Goal: Task Accomplishment & Management: Manage account settings

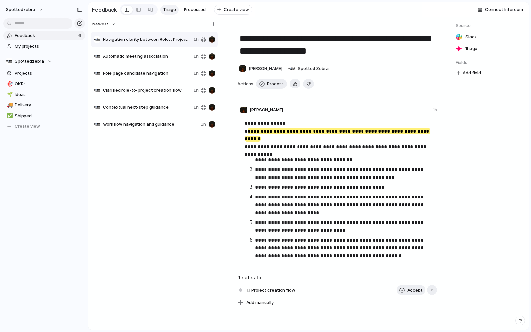
click at [292, 185] on ol "**********" at bounding box center [337, 208] width 189 height 104
click at [157, 192] on div "Navigation clarity between Roles, Projects, and Company Space 1h Automatic meet…" at bounding box center [155, 178] width 128 height 294
click at [24, 107] on span "Delivery" at bounding box center [49, 105] width 68 height 7
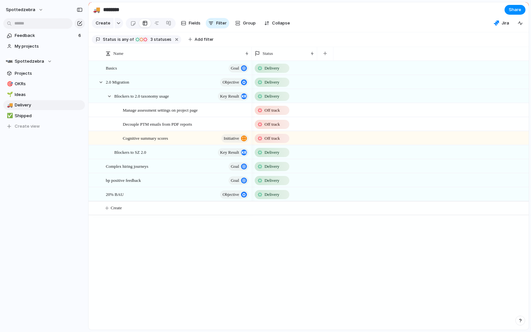
click at [293, 89] on div "Delivery" at bounding box center [284, 81] width 65 height 13
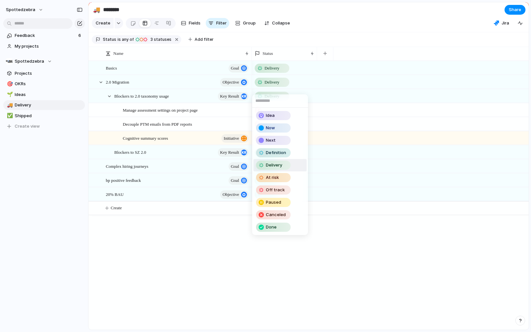
click at [186, 257] on div "Idea Now Next Definition Delivery At risk Off track Paused Canceled Done" at bounding box center [265, 166] width 531 height 332
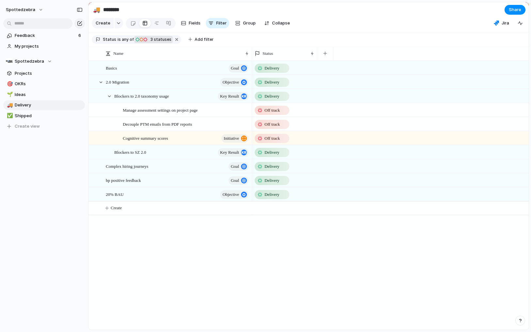
click at [155, 43] on div "Delivery At risk Off track 3 statuses" at bounding box center [152, 39] width 37 height 7
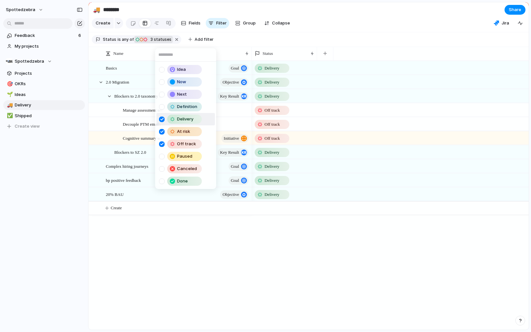
click at [246, 37] on div "Idea Now Next Definition Delivery At risk Off track Paused Canceled Done" at bounding box center [265, 166] width 531 height 332
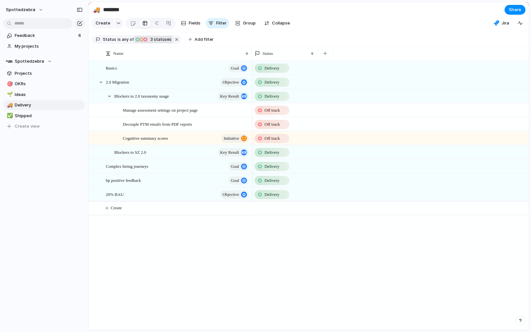
click at [47, 172] on div "Feedback 6 My projects Spottedzebra Projects 🎯 OKRs 🌱 Ideas 🚚 Delivery ✅ Shippe…" at bounding box center [44, 92] width 88 height 184
click at [30, 127] on span "Create view" at bounding box center [27, 126] width 25 height 7
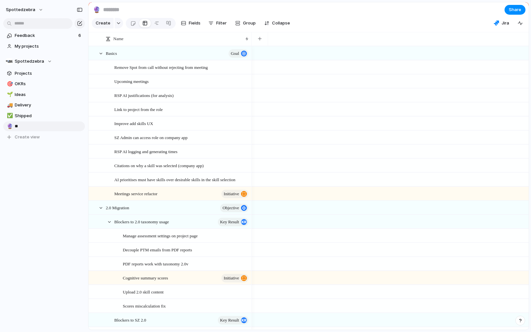
type input "*"
type input "**********"
click at [28, 171] on div "**********" at bounding box center [44, 97] width 88 height 195
click at [210, 26] on div "button" at bounding box center [211, 23] width 5 height 5
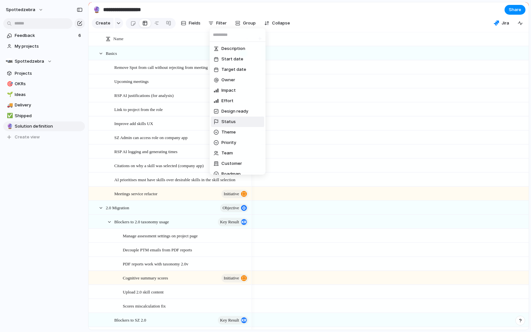
click at [237, 124] on li "Status" at bounding box center [237, 122] width 53 height 10
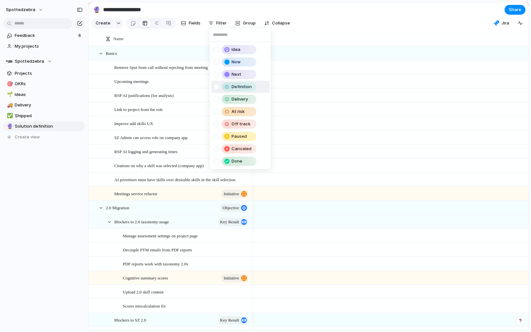
click at [216, 88] on div at bounding box center [217, 87] width 6 height 6
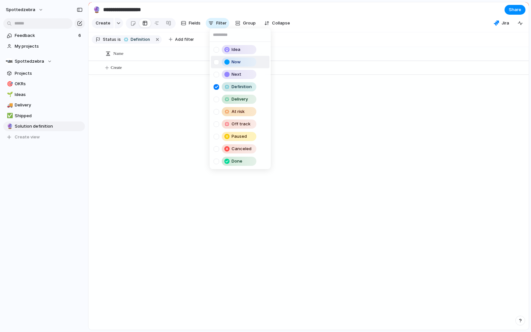
click at [322, 18] on div "Idea Now Next Definition Delivery At risk Off track Paused Canceled Done" at bounding box center [265, 166] width 531 height 332
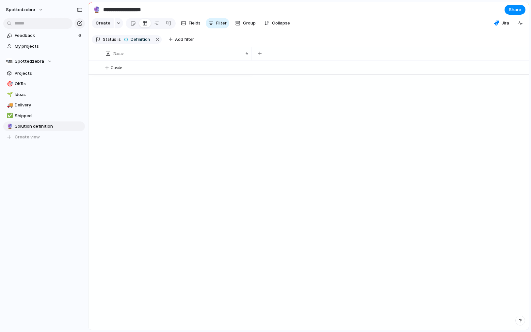
click at [322, 18] on section "Create Fields Filter Group Zoom Collapse Jira" at bounding box center [309, 25] width 441 height 16
click at [139, 115] on div "Create" at bounding box center [309, 195] width 441 height 269
click at [44, 175] on div "Feedback 6 My projects Spottedzebra Projects 🎯 OKRs 🌱 Ideas 🚚 Delivery ✅ Shippe…" at bounding box center [44, 97] width 88 height 195
click at [30, 119] on span "Shipped" at bounding box center [49, 116] width 68 height 7
type input "*******"
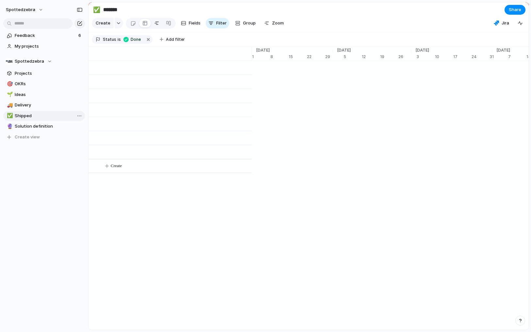
scroll to position [0, 2776]
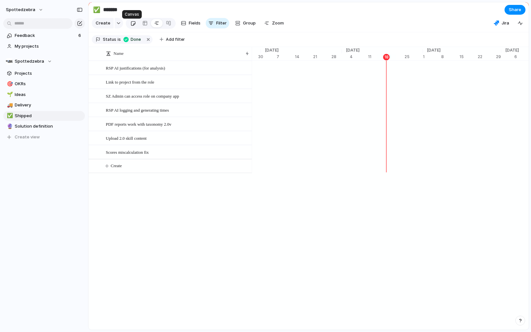
click at [133, 24] on div at bounding box center [133, 23] width 6 height 11
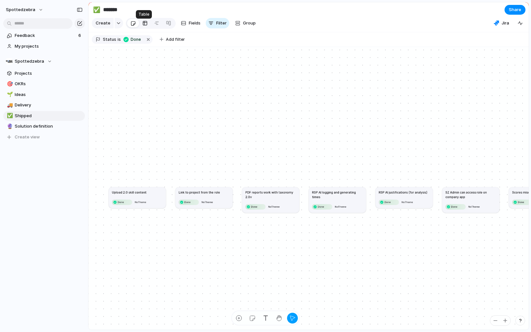
click at [142, 26] on div at bounding box center [144, 23] width 5 height 10
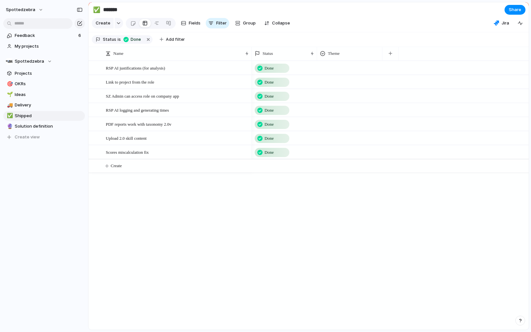
click at [210, 223] on div "RSP AI justifications (for analysis) Link to project from the role SZ Admin can…" at bounding box center [309, 195] width 441 height 269
click at [393, 57] on button "button" at bounding box center [390, 54] width 13 height 12
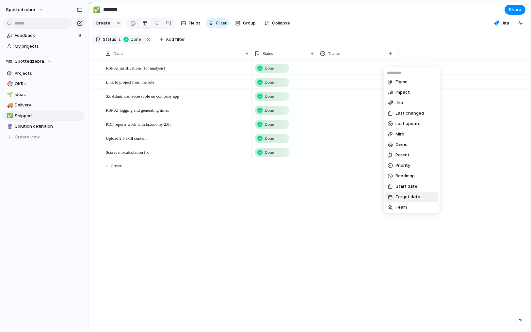
scroll to position [121, 0]
click at [406, 125] on span "Parent" at bounding box center [403, 122] width 14 height 7
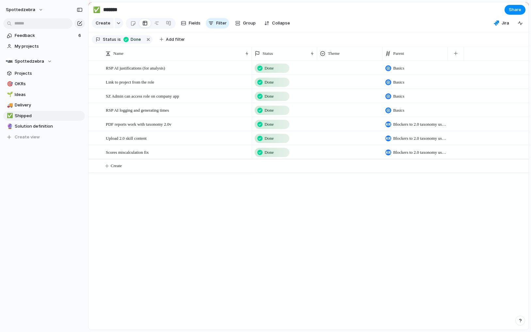
click at [348, 256] on div "Done Basics Done Basics Done Basics Done Basics Done Blockers to 2.0 taxonomy u…" at bounding box center [390, 195] width 277 height 269
click at [128, 223] on div "RSP AI justifications (for analysis) Link to project from the role SZ Admin can…" at bounding box center [309, 195] width 441 height 269
click at [51, 175] on div "Feedback 6 My projects Spottedzebra Projects 🎯 OKRs 🌱 Ideas 🚚 Delivery ✅ Shippe…" at bounding box center [44, 97] width 88 height 195
click at [458, 55] on div "button" at bounding box center [456, 54] width 4 height 4
type input "*"
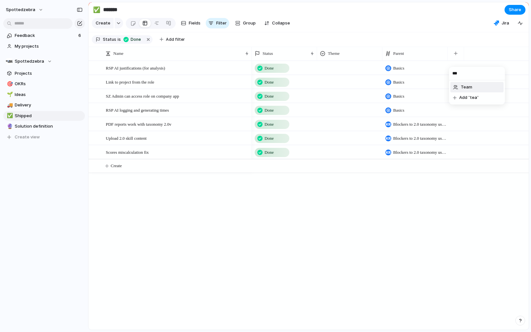
type input "****"
click at [182, 241] on div "RSP AI justifications (for analysis) Link to project from the role SZ Admin can…" at bounding box center [309, 195] width 441 height 269
drag, startPoint x: 43, startPoint y: 180, endPoint x: 46, endPoint y: 138, distance: 41.9
click at [43, 180] on div "Feedback 6 My projects Spottedzebra Projects 🎯 OKRs 🌱 Ideas 🚚 Delivery ✅ Shippe…" at bounding box center [44, 97] width 88 height 195
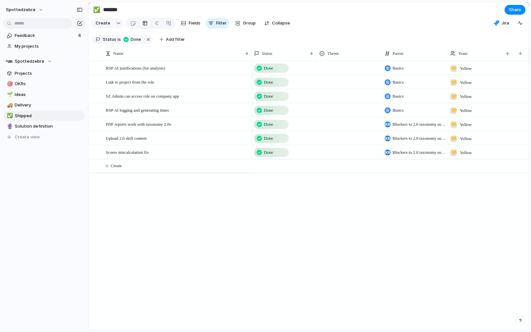
click at [63, 170] on div "Feedback 6 My projects Spottedzebra Projects 🎯 OKRs 🌱 Ideas 🚚 Delivery ✅ Shippe…" at bounding box center [44, 97] width 88 height 195
drag, startPoint x: 96, startPoint y: 176, endPoint x: 70, endPoint y: 179, distance: 26.3
click at [96, 176] on span "Delete view" at bounding box center [102, 176] width 24 height 7
click at [35, 103] on span "Delivery" at bounding box center [49, 105] width 68 height 7
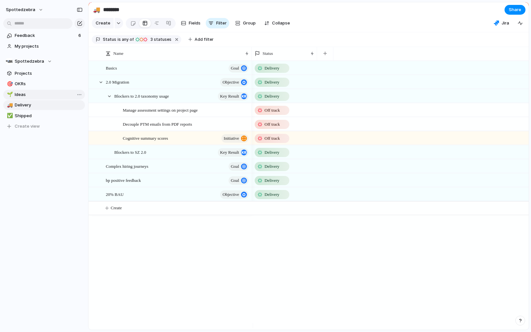
click at [33, 94] on span "Ideas" at bounding box center [49, 95] width 68 height 7
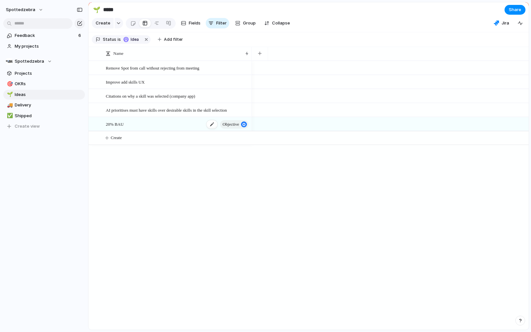
click at [154, 130] on div "20% BAU objective" at bounding box center [178, 124] width 144 height 13
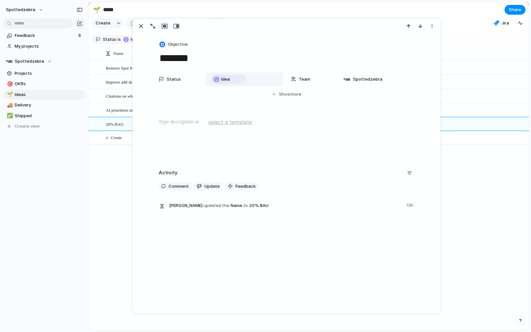
click at [229, 76] on div "Idea" at bounding box center [228, 79] width 33 height 8
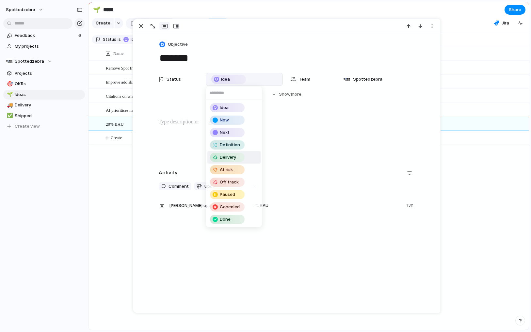
click at [231, 157] on span "Delivery" at bounding box center [228, 157] width 16 height 7
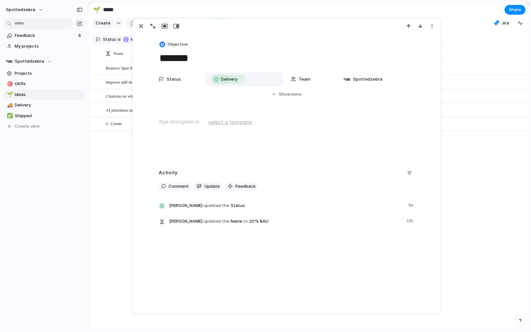
click at [57, 185] on div "spottedzebra Feedback 6 My projects Spottedzebra Projects 🎯 OKRs 🌱 Ideas 🚚 Deli…" at bounding box center [44, 166] width 88 height 332
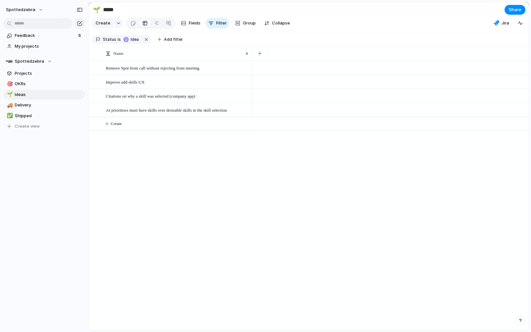
click at [61, 157] on div "Feedback 6 My projects Spottedzebra Projects 🎯 OKRs 🌱 Ideas 🚚 Delivery ✅ Shippe…" at bounding box center [44, 92] width 88 height 184
click at [25, 83] on span "OKRs" at bounding box center [49, 84] width 68 height 7
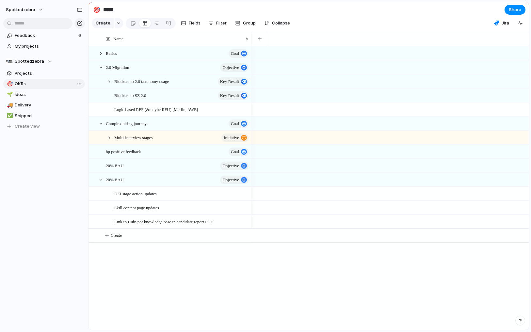
type input "****"
click at [111, 141] on div at bounding box center [110, 138] width 6 height 6
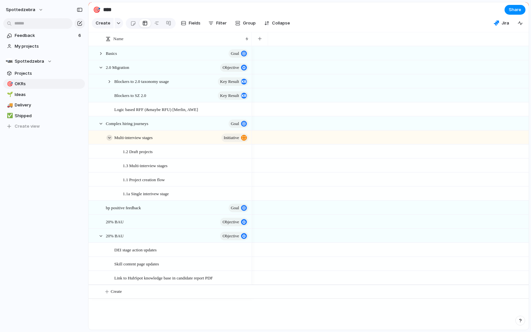
click at [111, 141] on div at bounding box center [110, 138] width 6 height 6
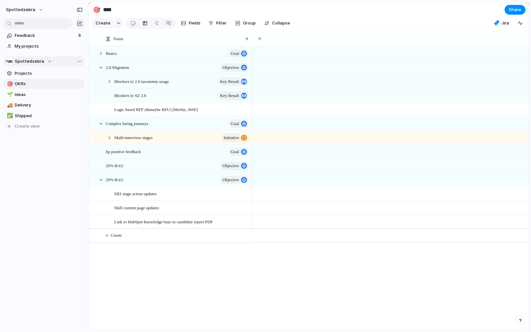
click at [38, 61] on span "Spottedzebra" at bounding box center [29, 61] width 29 height 7
click at [34, 129] on li "💛 Yellow" at bounding box center [33, 131] width 53 height 11
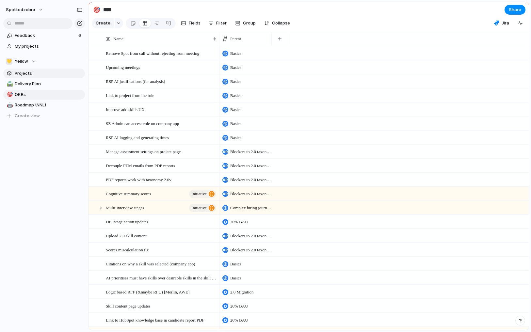
click at [35, 73] on span "Projects" at bounding box center [49, 73] width 68 height 7
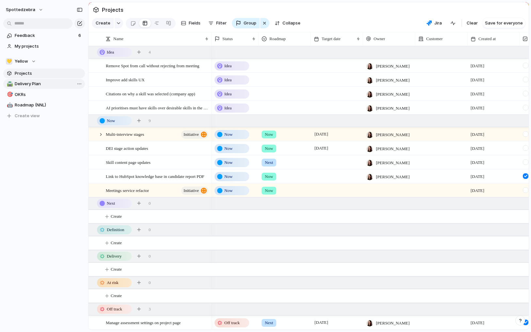
click at [33, 80] on link "🛣️ Delivery Plan" at bounding box center [44, 84] width 82 height 10
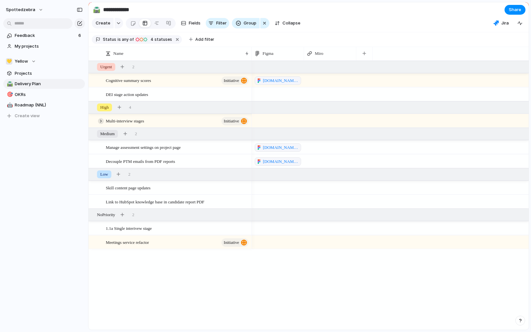
click at [102, 124] on div at bounding box center [101, 121] width 6 height 6
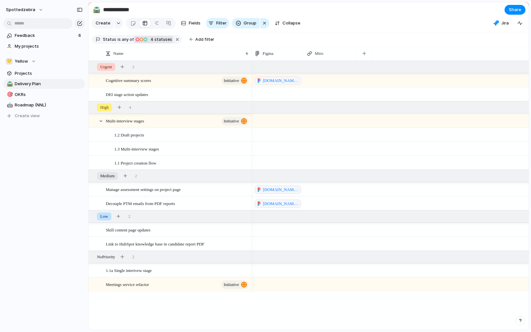
click at [155, 42] on span "4 statuses" at bounding box center [161, 40] width 24 height 6
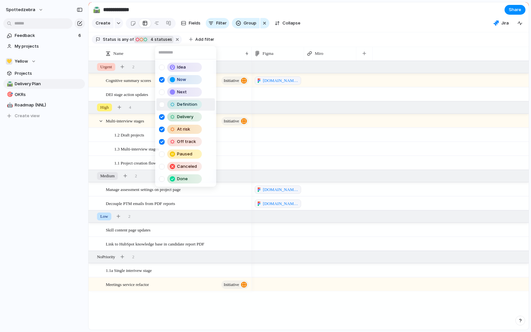
click at [162, 102] on div at bounding box center [162, 105] width 6 height 6
click at [42, 170] on div "Idea Now Next Definition Delivery At risk Off track Paused Canceled Done" at bounding box center [265, 166] width 531 height 332
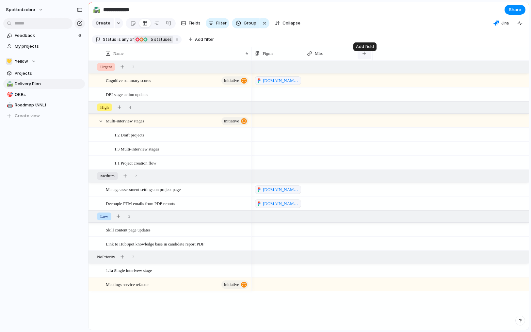
click at [369, 57] on button "button" at bounding box center [364, 54] width 13 height 12
type input "***"
click at [381, 94] on span "Status" at bounding box center [377, 97] width 14 height 7
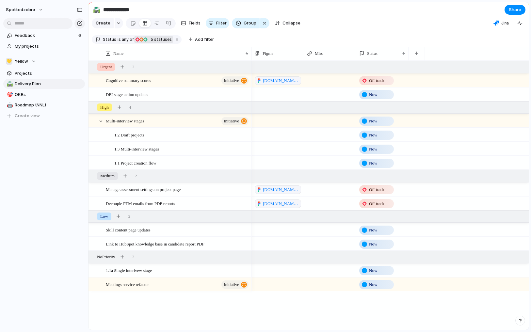
click at [383, 32] on section "Create Fields Filter Group Zoom Collapse Jira Clear Save for everyone" at bounding box center [309, 25] width 441 height 16
click at [382, 99] on div "Now" at bounding box center [376, 95] width 33 height 8
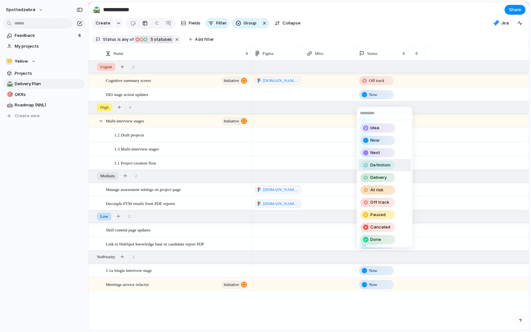
click at [384, 166] on span "Definition" at bounding box center [381, 165] width 20 height 7
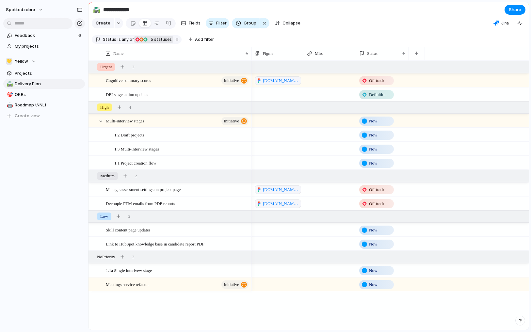
click at [381, 139] on div "Now" at bounding box center [376, 135] width 33 height 8
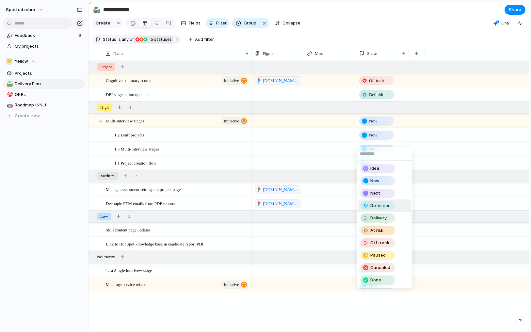
click at [378, 205] on span "Definition" at bounding box center [381, 206] width 20 height 7
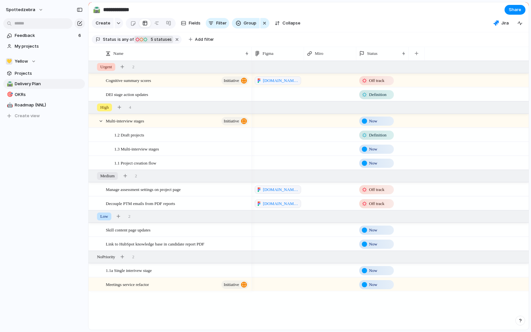
click at [375, 167] on span "Now" at bounding box center [373, 163] width 8 height 7
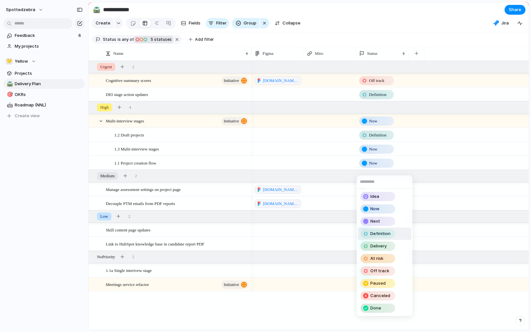
click at [375, 234] on span "Definition" at bounding box center [381, 234] width 20 height 7
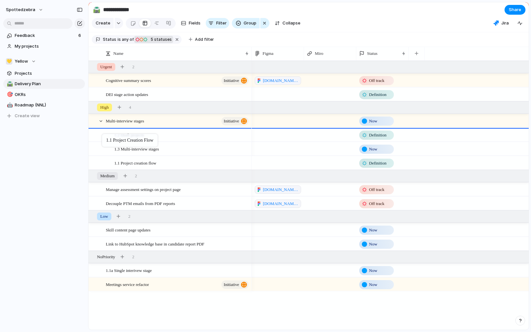
drag, startPoint x: 101, startPoint y: 167, endPoint x: 105, endPoint y: 135, distance: 32.4
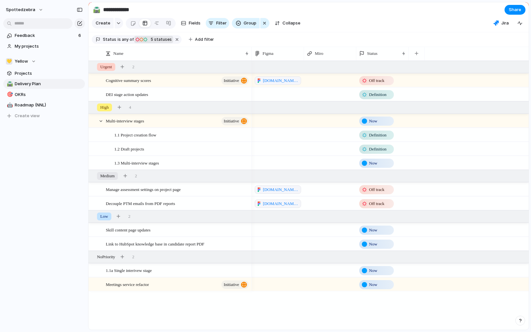
click at [374, 125] on span "Now" at bounding box center [373, 121] width 8 height 7
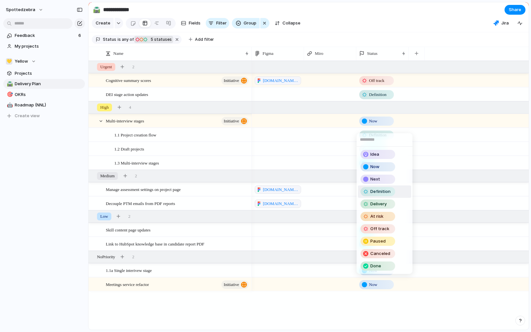
click at [385, 192] on span "Definition" at bounding box center [381, 192] width 20 height 7
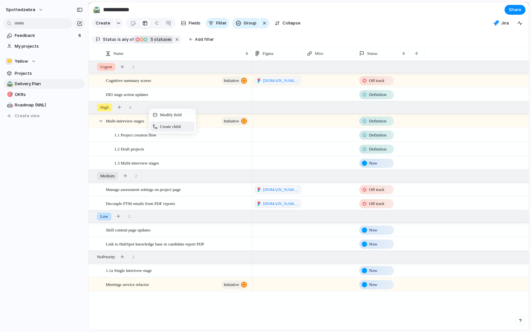
click at [158, 132] on div "Create child" at bounding box center [172, 127] width 44 height 10
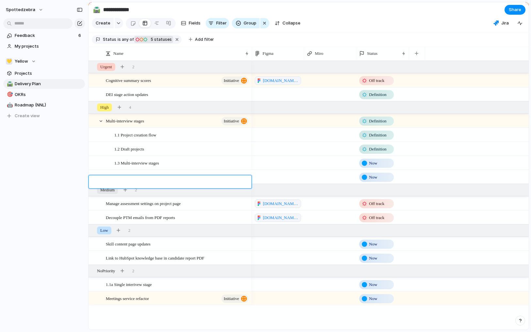
click at [123, 184] on textarea at bounding box center [176, 183] width 141 height 8
type textarea "**********"
click at [162, 181] on span "Allocate skills to interview stages" at bounding box center [134, 177] width 57 height 8
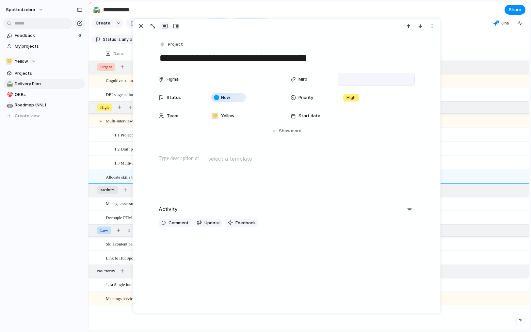
click at [338, 79] on div at bounding box center [376, 79] width 77 height 13
click at [199, 144] on div "Figma Miro Status Now Priority High Team 💛 Yellow Start date Target date Last c…" at bounding box center [287, 109] width 292 height 73
click at [55, 206] on div "spottedzebra Feedback 6 My projects 💛 Yellow Projects 🛣️ Delivery Plan 🎯 OKRs 🤖…" at bounding box center [44, 166] width 88 height 332
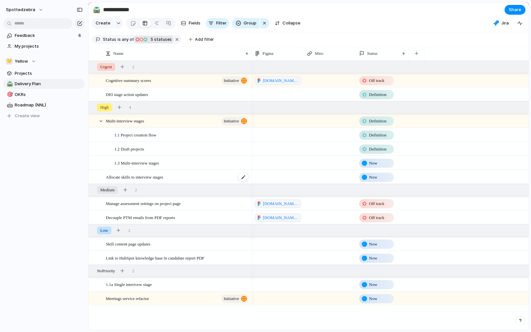
click at [163, 181] on span "Allocate skills to interview stages" at bounding box center [134, 177] width 57 height 8
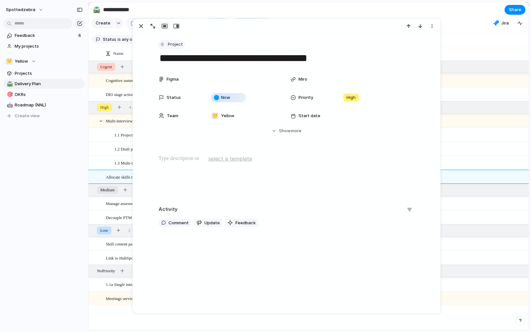
click at [177, 45] on span "Project" at bounding box center [175, 44] width 15 height 7
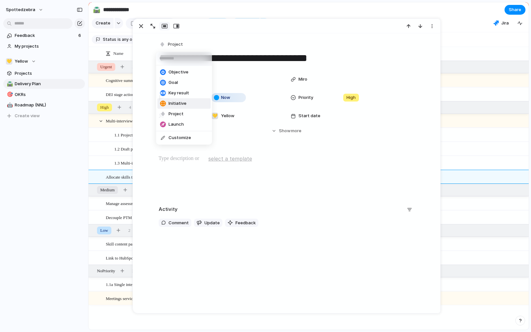
click at [182, 103] on span "Initiative" at bounding box center [178, 103] width 18 height 7
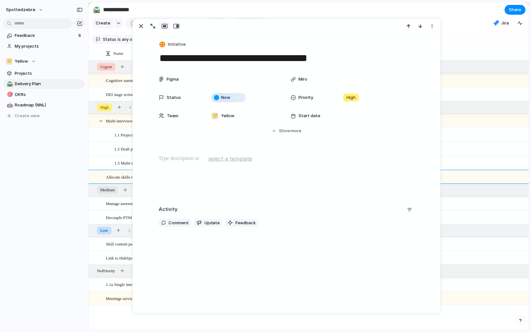
click at [41, 184] on div "spottedzebra Feedback 6 My projects 💛 Yellow Projects 🛣️ Delivery Plan 🎯 OKRs 🤖…" at bounding box center [44, 166] width 88 height 332
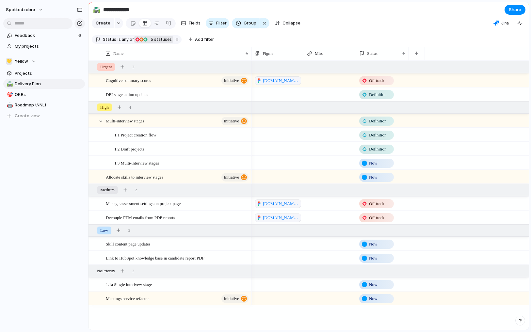
click at [383, 181] on div "Now" at bounding box center [376, 178] width 33 height 8
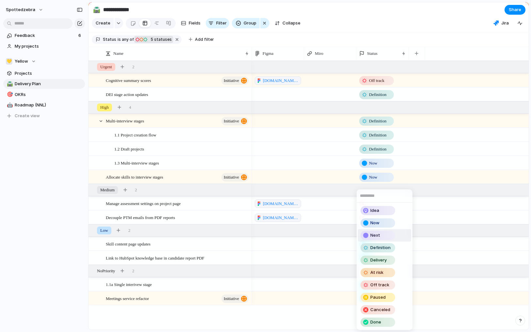
click at [372, 234] on span "Next" at bounding box center [376, 235] width 10 height 7
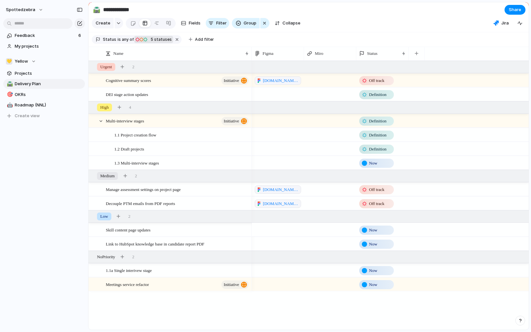
click at [376, 234] on span "Now" at bounding box center [373, 230] width 8 height 7
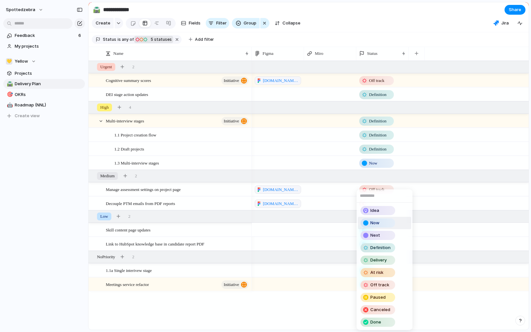
click at [294, 231] on div "Idea Now Next Definition Delivery At risk Off track Paused Canceled Done" at bounding box center [265, 166] width 531 height 332
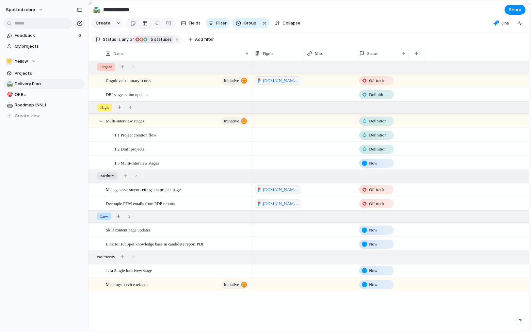
click at [374, 234] on span "Now" at bounding box center [373, 230] width 8 height 7
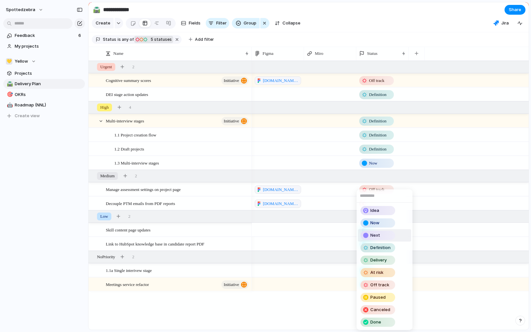
click at [380, 235] on span "Next" at bounding box center [376, 235] width 10 height 7
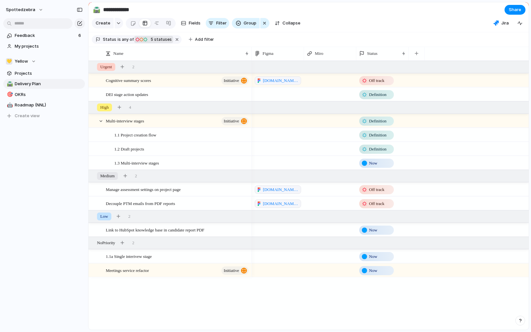
click at [145, 42] on div "button" at bounding box center [145, 39] width 5 height 5
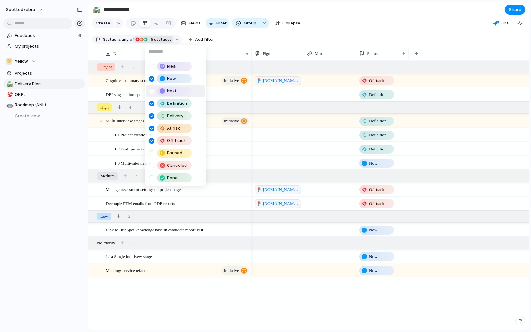
click at [152, 92] on div at bounding box center [152, 92] width 6 height 6
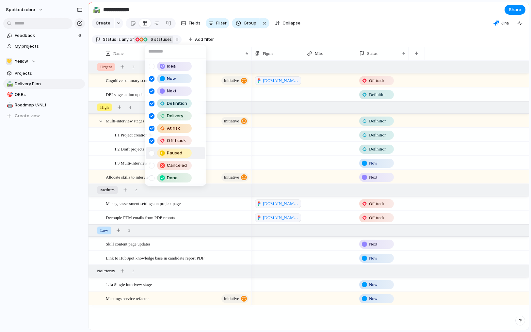
click at [153, 152] on div at bounding box center [152, 154] width 6 height 6
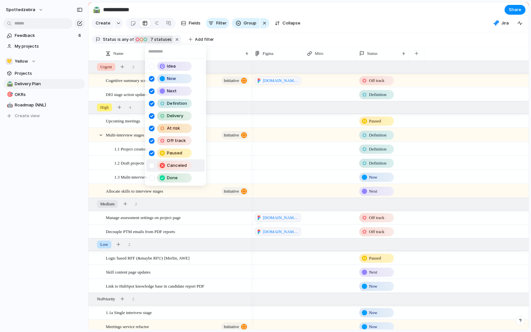
click at [153, 165] on div at bounding box center [152, 166] width 6 height 6
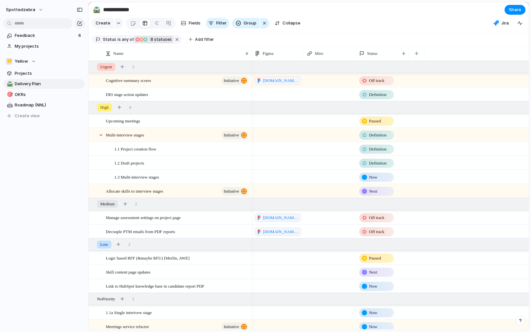
click at [35, 170] on div "Idea Now Next Definition Delivery At risk Off track Paused Canceled Done" at bounding box center [265, 166] width 531 height 332
click at [184, 100] on div "DEI stage action updates" at bounding box center [178, 94] width 144 height 13
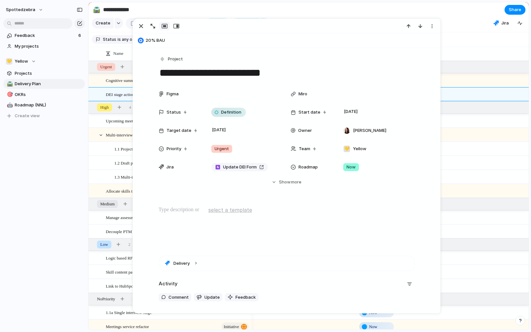
click at [52, 177] on div "spottedzebra Feedback 6 My projects 💛 Yellow Projects 🛣️ Delivery Plan 🎯 OKRs 🤖…" at bounding box center [44, 166] width 88 height 332
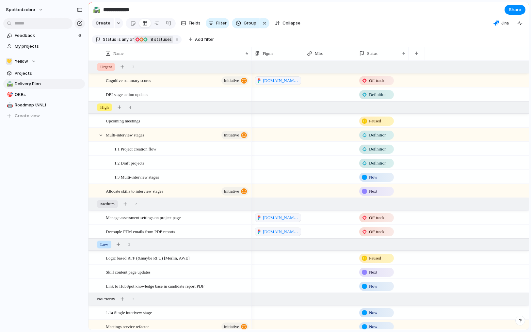
scroll to position [8, 0]
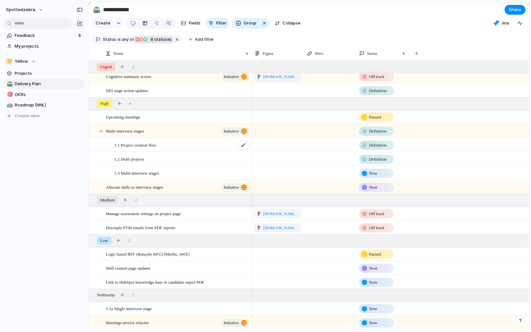
click at [141, 149] on div "1.1 Project creation flow" at bounding box center [181, 145] width 135 height 13
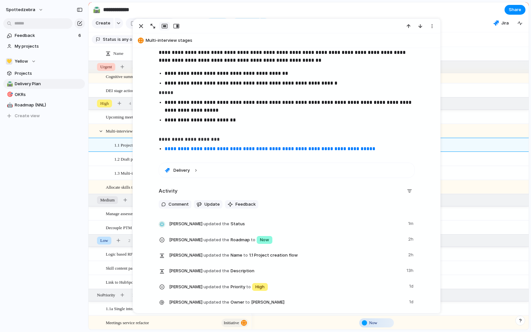
scroll to position [113, 0]
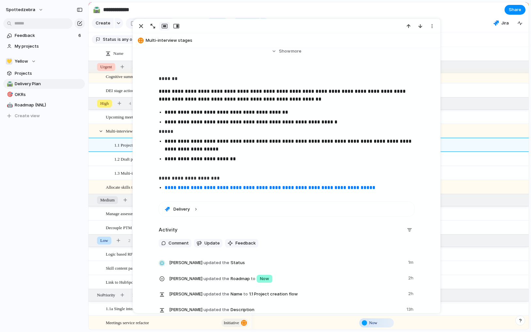
click at [41, 197] on div "spottedzebra Feedback 6 My projects 💛 Yellow Projects 🛣️ Delivery Plan 🎯 OKRs 🤖…" at bounding box center [44, 166] width 88 height 332
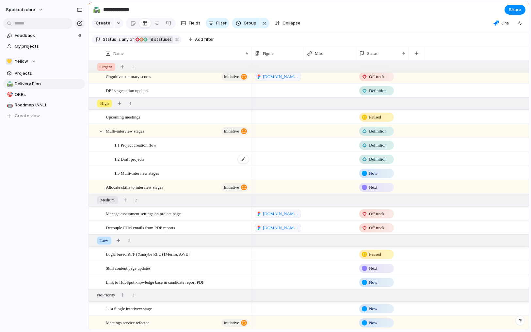
click at [134, 162] on span "1.2 Draft projects" at bounding box center [129, 159] width 30 height 8
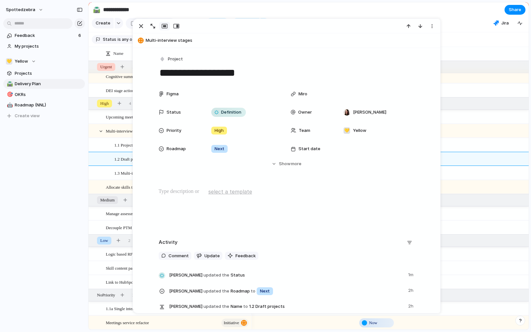
click at [213, 192] on span "select a template" at bounding box center [231, 192] width 44 height 8
click at [50, 185] on div "Feedback Project" at bounding box center [265, 166] width 531 height 332
click at [218, 192] on span "select a template" at bounding box center [231, 192] width 44 height 8
click at [232, 215] on li "Project" at bounding box center [224, 216] width 37 height 10
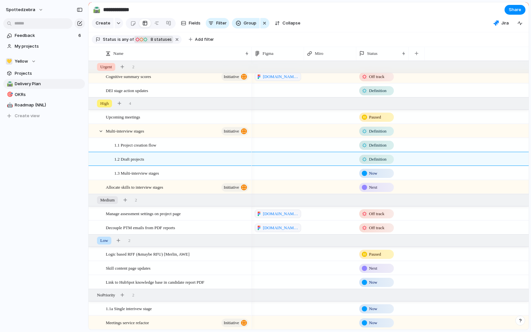
click at [60, 200] on div "spottedzebra Feedback 6 My projects 💛 Yellow Projects 🛣️ Delivery Plan 🎯 OKRs 🤖…" at bounding box center [44, 166] width 88 height 332
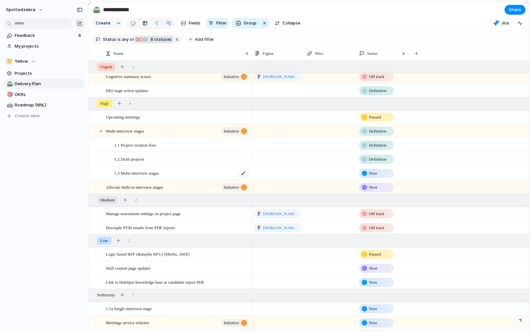
click at [159, 175] on span "1.3 Multi-interview stages" at bounding box center [136, 173] width 45 height 8
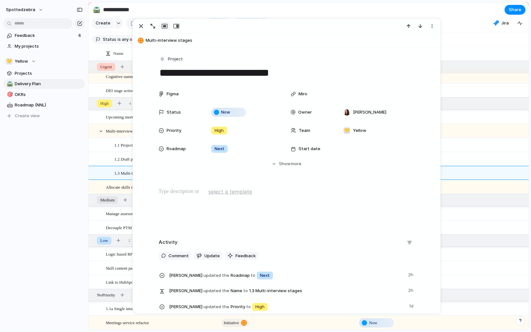
click at [224, 193] on span "select a template" at bounding box center [231, 192] width 44 height 8
click at [218, 219] on span "Project" at bounding box center [216, 216] width 15 height 7
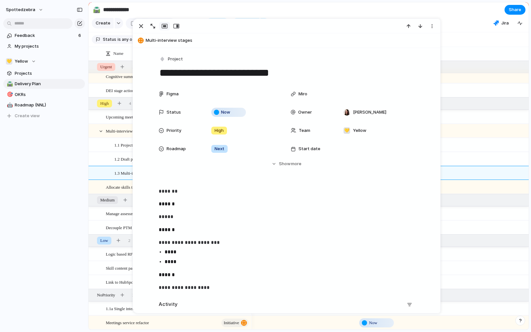
click at [52, 203] on div "spottedzebra Feedback 6 My projects 💛 Yellow Projects 🛣️ Delivery Plan 🎯 OKRs 🤖…" at bounding box center [44, 166] width 88 height 332
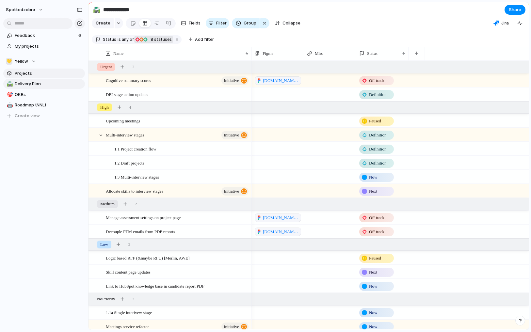
click at [34, 74] on span "Projects" at bounding box center [49, 73] width 68 height 7
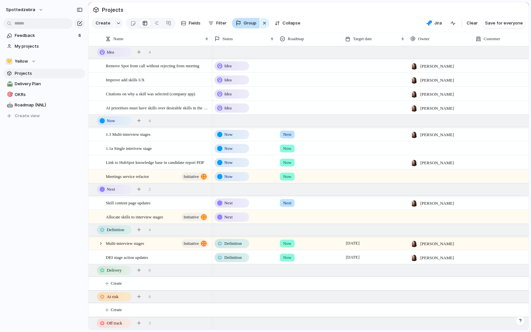
click at [250, 26] on span "Group" at bounding box center [250, 23] width 13 height 7
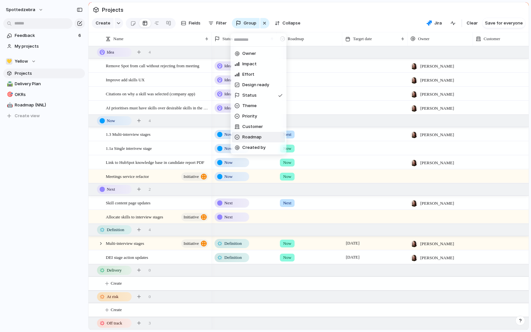
click at [62, 178] on div "Owner Impact Effort Design ready Status Theme Priority Customer Roadmap Created…" at bounding box center [265, 166] width 531 height 332
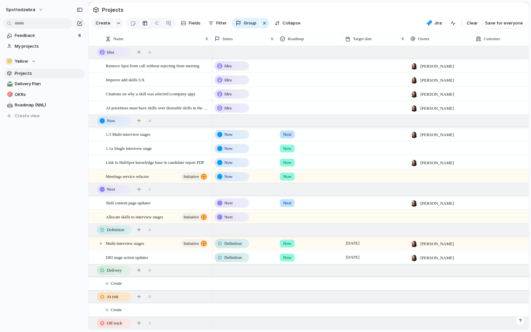
click at [421, 155] on div at bounding box center [440, 148] width 65 height 13
click at [427, 179] on span "[PERSON_NAME]" at bounding box center [437, 180] width 33 height 7
click at [302, 153] on div "Now" at bounding box center [309, 147] width 65 height 11
click at [306, 152] on div "Now Next Later Done No Roadmap" at bounding box center [265, 166] width 531 height 332
click at [242, 153] on div "Now" at bounding box center [231, 149] width 33 height 8
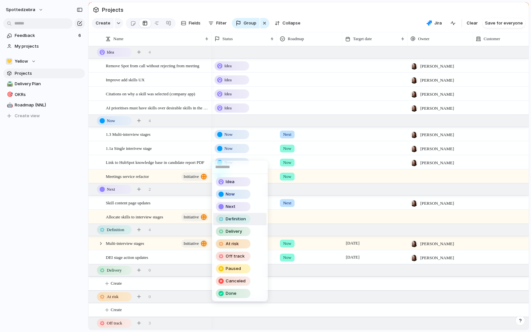
click at [238, 217] on span "Definition" at bounding box center [236, 219] width 20 height 7
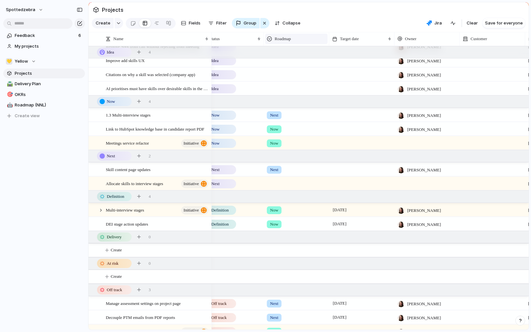
click at [307, 42] on div "Roadmap" at bounding box center [296, 39] width 59 height 7
click at [296, 61] on li "Modify" at bounding box center [291, 58] width 48 height 10
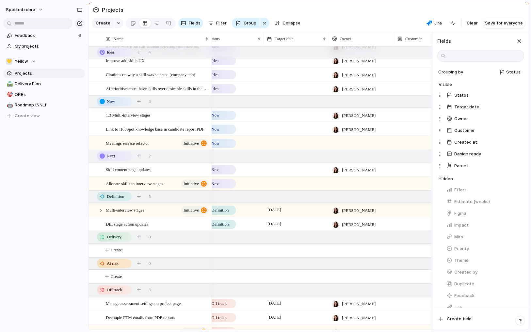
click at [252, 9] on section "Projects" at bounding box center [309, 9] width 441 height 15
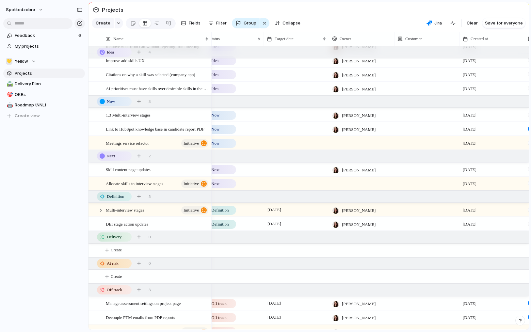
click at [224, 119] on div "Now" at bounding box center [218, 115] width 33 height 8
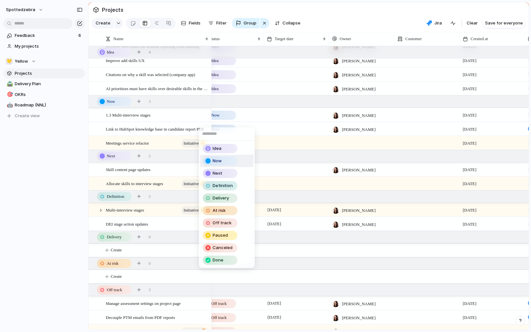
click at [234, 46] on div "Idea Now Next Definition Delivery At risk Off track Paused Canceled Done" at bounding box center [265, 166] width 531 height 332
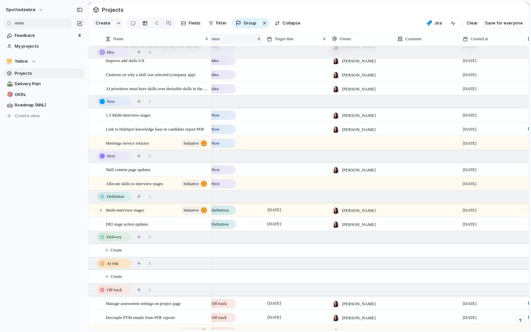
click at [225, 42] on div "Status" at bounding box center [228, 39] width 53 height 7
click at [222, 56] on span "Modify" at bounding box center [219, 58] width 14 height 7
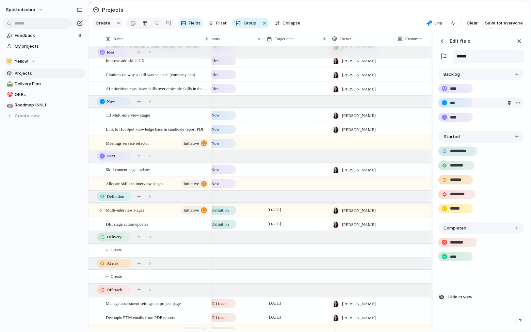
click at [458, 107] on input "***" at bounding box center [456, 103] width 12 height 7
click at [457, 120] on input "****" at bounding box center [456, 117] width 13 height 7
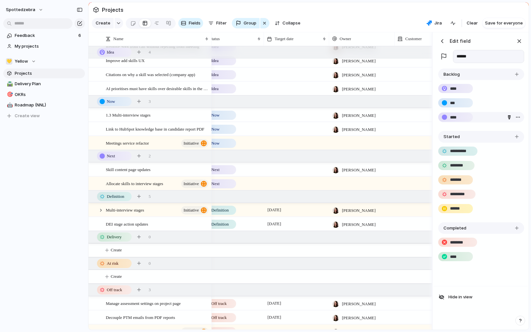
click at [458, 121] on input "****" at bounding box center [456, 117] width 13 height 7
click at [451, 121] on input "****" at bounding box center [456, 117] width 13 height 7
type input "**********"
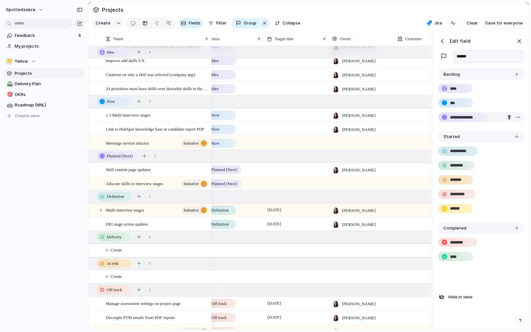
click at [457, 118] on div "**********" at bounding box center [463, 117] width 48 height 8
drag, startPoint x: 457, startPoint y: 118, endPoint x: 458, endPoint y: 122, distance: 4.4
click at [457, 118] on div "**********" at bounding box center [463, 117] width 48 height 8
click at [458, 121] on input "**********" at bounding box center [466, 117] width 33 height 7
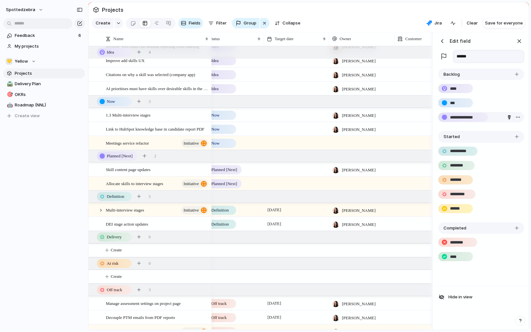
click at [458, 121] on input "**********" at bounding box center [466, 117] width 33 height 7
click at [456, 107] on input "***" at bounding box center [456, 103] width 12 height 7
paste input "**********"
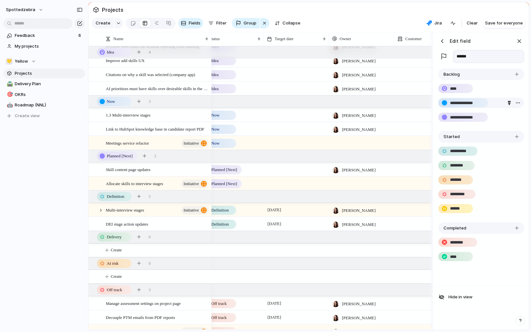
click at [472, 107] on input "**********" at bounding box center [466, 103] width 33 height 7
type input "**********"
click at [516, 76] on div "button" at bounding box center [517, 75] width 4 height 4
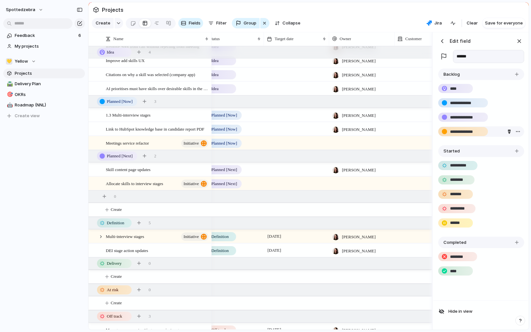
click at [475, 135] on input "**********" at bounding box center [466, 132] width 33 height 7
type input "**********"
click at [486, 145] on div "**********" at bounding box center [482, 112] width 86 height 65
click at [466, 121] on input "**********" at bounding box center [466, 117] width 33 height 7
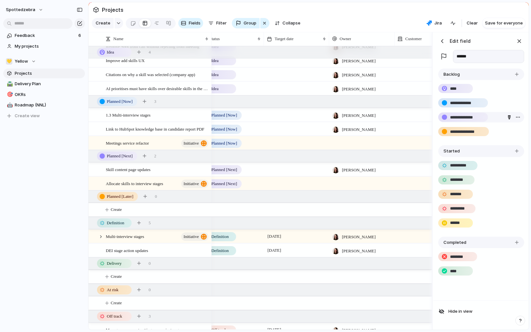
click at [510, 120] on div "button" at bounding box center [510, 117] width 4 height 4
click at [493, 136] on button "button" at bounding box center [493, 136] width 8 height 8
click at [462, 134] on div at bounding box center [265, 166] width 531 height 332
click at [510, 134] on div "button" at bounding box center [510, 132] width 4 height 4
click at [494, 148] on button "button" at bounding box center [493, 150] width 8 height 8
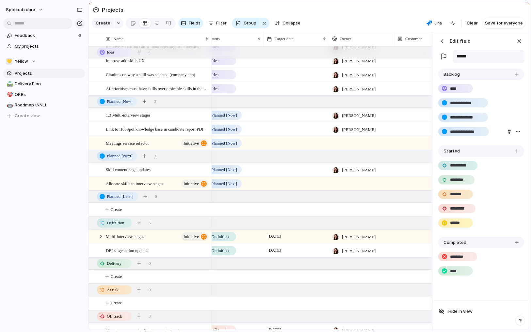
click at [531, 111] on div at bounding box center [265, 166] width 531 height 332
click at [517, 197] on div "button" at bounding box center [518, 194] width 5 height 5
click at [516, 212] on li "Delete" at bounding box center [508, 212] width 37 height 10
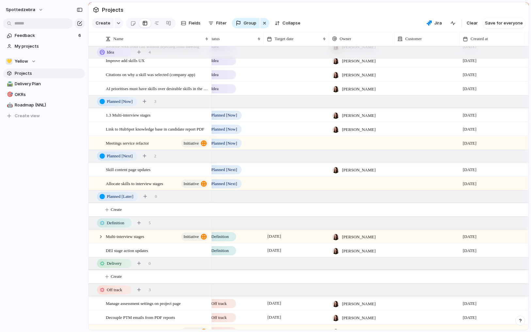
click at [65, 154] on div "Feedback 6 My projects 💛 Yellow Projects 🛣️ Delivery Plan 🎯 OKRs 🤖 Roadmap (NNL…" at bounding box center [44, 87] width 88 height 174
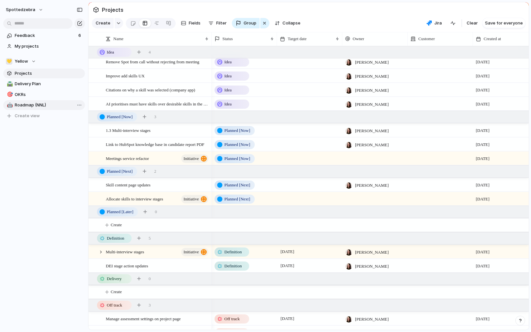
click at [52, 102] on span "Roadmap (NNL)" at bounding box center [49, 105] width 68 height 7
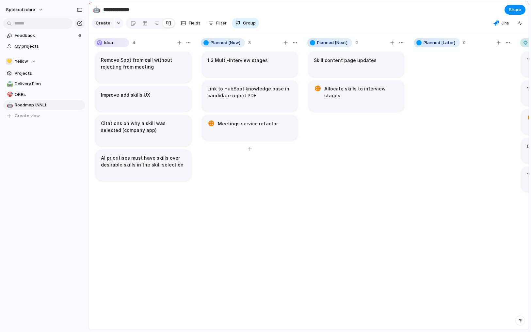
click at [242, 181] on div "1.3 Multi-interview stages Link to HubSpot knowledge base in candidate report P…" at bounding box center [250, 194] width 98 height 286
click at [188, 45] on div "button" at bounding box center [188, 42] width 5 height 5
click at [189, 48] on div "Change color" at bounding box center [265, 166] width 531 height 332
click at [222, 25] on span "Filter" at bounding box center [221, 23] width 10 height 7
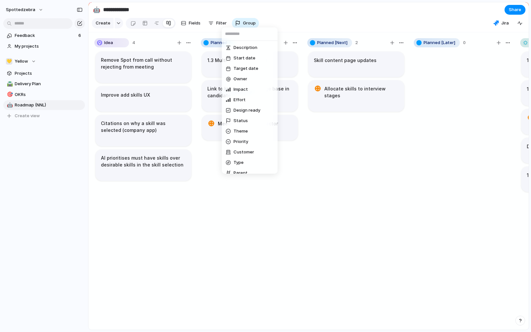
scroll to position [4, 0]
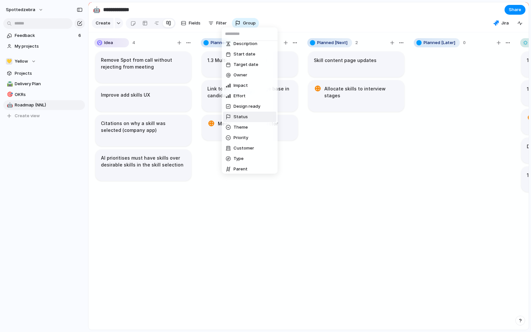
click at [249, 113] on li "Status" at bounding box center [249, 117] width 53 height 10
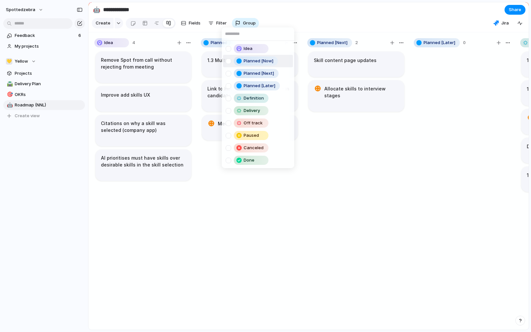
click at [229, 64] on div at bounding box center [229, 61] width 6 height 6
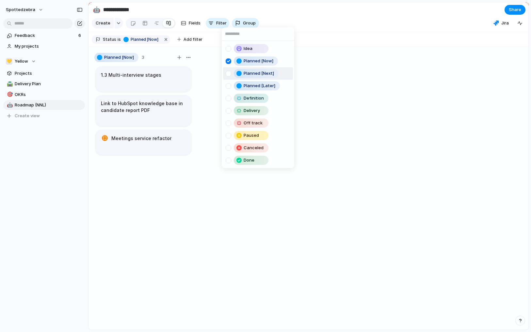
click at [228, 72] on div at bounding box center [229, 74] width 6 height 6
click at [230, 85] on div at bounding box center [229, 86] width 6 height 6
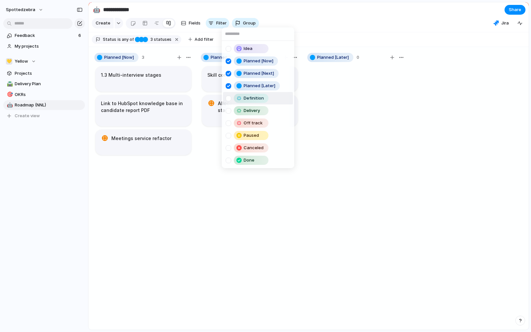
click at [228, 97] on div at bounding box center [229, 99] width 6 height 6
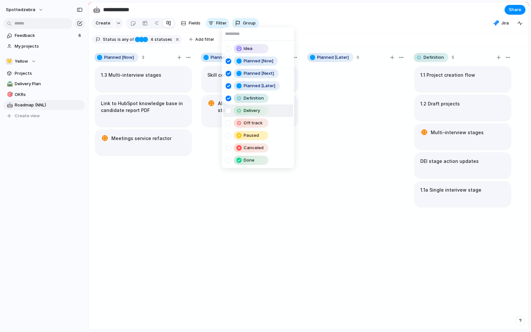
click at [228, 108] on div at bounding box center [229, 111] width 6 height 6
click at [228, 161] on div at bounding box center [229, 161] width 6 height 6
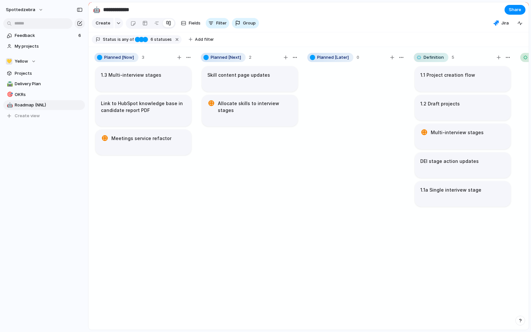
click at [391, 112] on div "Idea Planned [Now] Planned [Next] Planned [Later] Definition Delivery Off track…" at bounding box center [265, 166] width 531 height 332
drag, startPoint x: 451, startPoint y: 144, endPoint x: 448, endPoint y: 84, distance: 60.2
click at [448, 84] on body "**********" at bounding box center [265, 166] width 531 height 332
drag, startPoint x: 446, startPoint y: 172, endPoint x: 443, endPoint y: 88, distance: 83.7
click at [443, 88] on body "**********" at bounding box center [265, 166] width 531 height 332
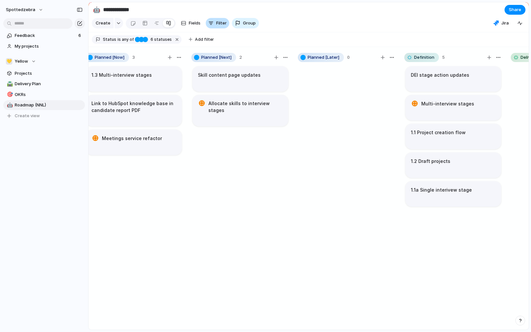
scroll to position [0, 0]
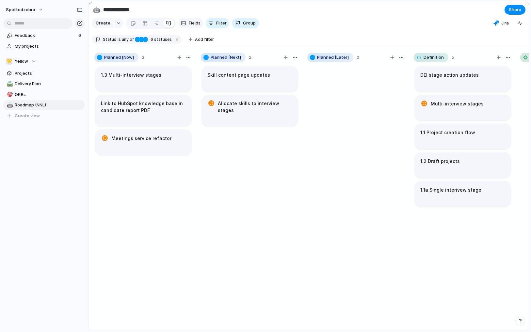
click at [191, 25] on span "Fields" at bounding box center [195, 23] width 12 height 7
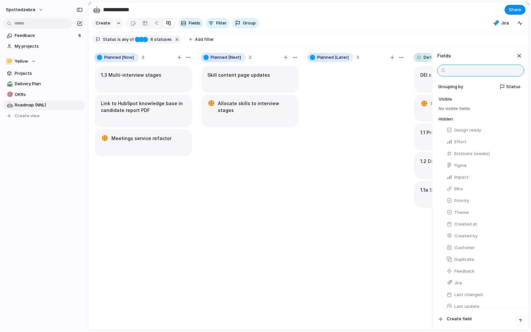
scroll to position [84, 0]
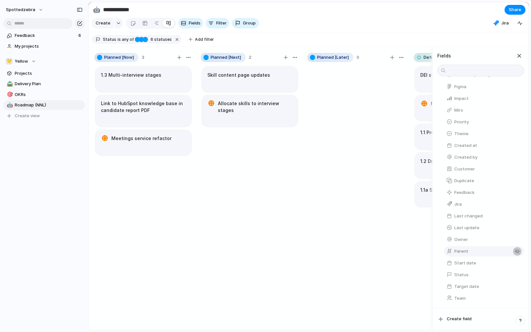
click at [515, 252] on div "button" at bounding box center [517, 251] width 5 height 5
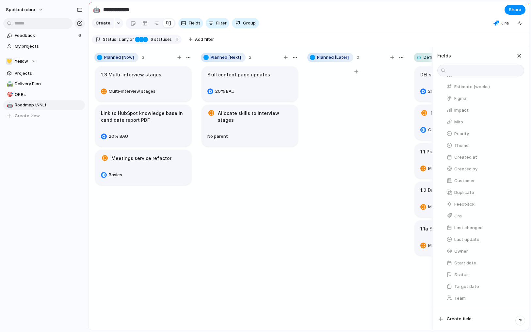
click at [311, 228] on div at bounding box center [357, 200] width 98 height 271
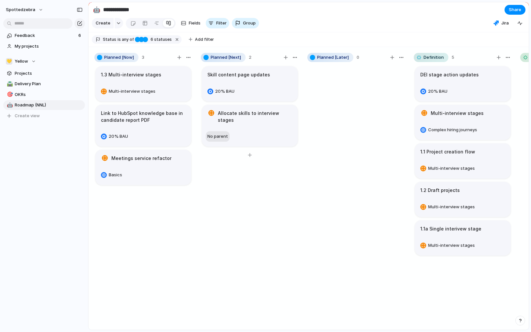
click at [221, 139] on span "No parent" at bounding box center [218, 136] width 21 height 5
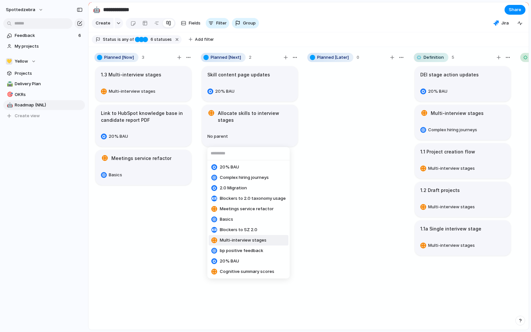
click at [243, 240] on span "Multi-interview stages" at bounding box center [243, 240] width 47 height 7
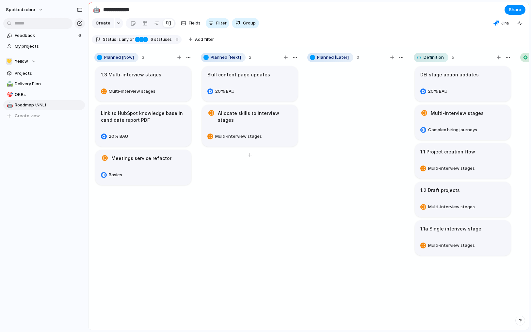
click at [242, 206] on div "Skill content page updates 20% BAU Allocate skills to interview stages Multi-in…" at bounding box center [250, 200] width 98 height 271
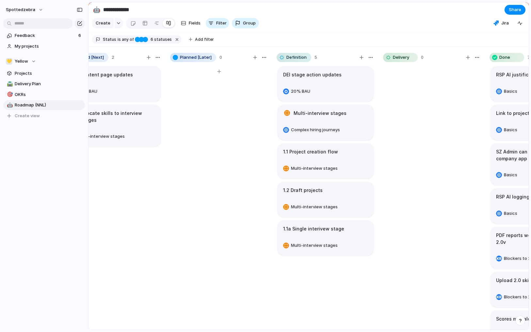
scroll to position [0, 0]
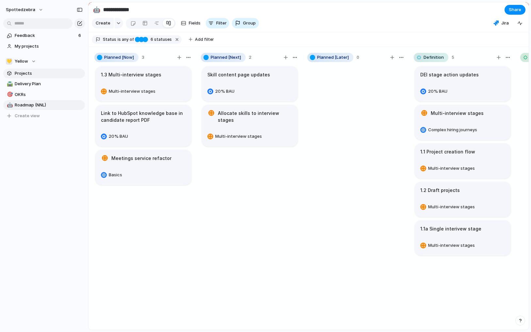
click at [44, 72] on span "Projects" at bounding box center [49, 73] width 68 height 7
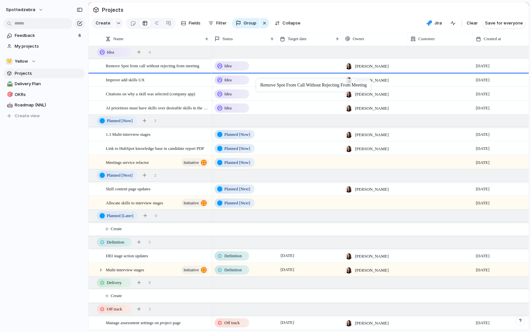
drag, startPoint x: 260, startPoint y: 70, endPoint x: 259, endPoint y: 80, distance: 10.5
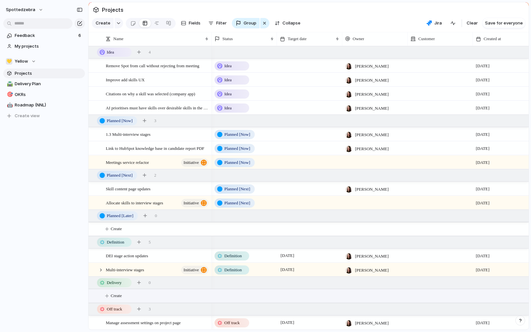
scroll to position [4, 0]
click at [33, 200] on div "spottedzebra Feedback 6 My projects 💛 Yellow Projects 🛣️ Delivery Plan 🎯 OKRs 🤖…" at bounding box center [44, 166] width 88 height 332
click at [61, 227] on div "spottedzebra Feedback 6 My projects 💛 Yellow Projects 🛣️ Delivery Plan 🎯 OKRs 🤖…" at bounding box center [44, 166] width 88 height 332
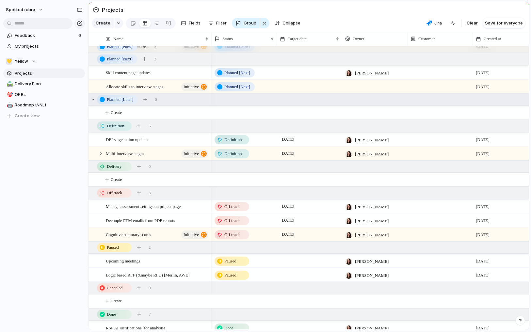
scroll to position [123, 0]
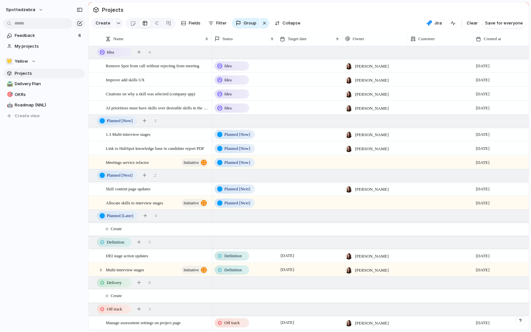
click at [63, 160] on div "Feedback 6 My projects 💛 Yellow Projects 🛣️ Delivery Plan 🎯 OKRs 🤖 Roadmap (NNL…" at bounding box center [44, 87] width 88 height 174
click at [32, 61] on div "💛 Yellow" at bounding box center [21, 61] width 30 height 7
click at [27, 88] on span "Spottedzebra" at bounding box center [34, 88] width 29 height 7
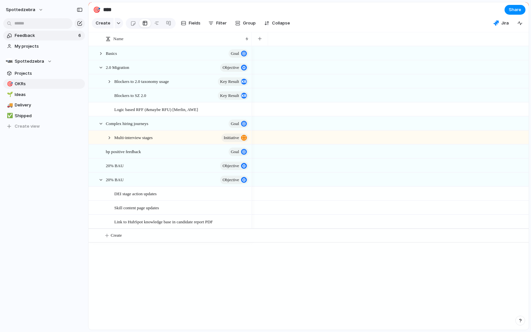
click at [31, 39] on link "Feedback 6" at bounding box center [44, 36] width 82 height 10
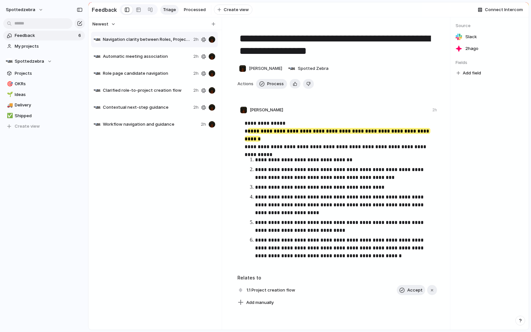
click at [141, 77] on span "Role page candidate navigation" at bounding box center [147, 73] width 88 height 7
type textarea "**********"
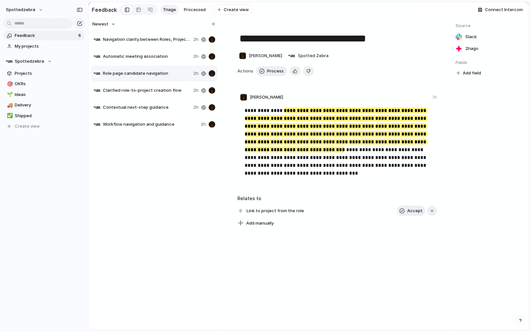
click at [162, 76] on span "Role page candidate navigation" at bounding box center [147, 73] width 88 height 7
click at [146, 166] on div "Navigation clarity between Roles, Projects, and Company Space 2h Automatic meet…" at bounding box center [155, 178] width 128 height 294
click at [265, 226] on span "Add manually" at bounding box center [259, 223] width 27 height 7
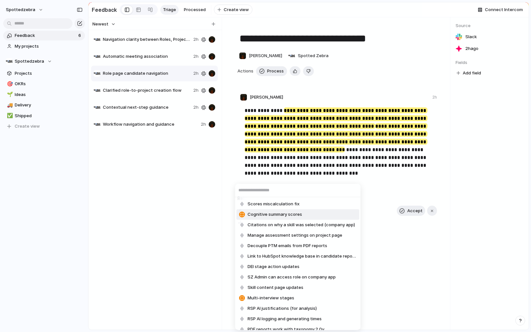
click at [163, 213] on div "Scores miscalculation fix Cognitive summary scores Citations on why a skill was…" at bounding box center [265, 166] width 531 height 332
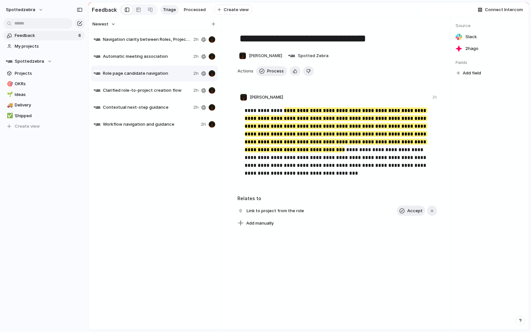
click at [169, 166] on div "Navigation clarity between Roles, Projects, and Company Space 2h Automatic meet…" at bounding box center [155, 178] width 128 height 294
click at [169, 170] on div "Navigation clarity between Roles, Projects, and Company Space 2h Automatic meet…" at bounding box center [155, 178] width 128 height 294
click at [155, 166] on div "Navigation clarity between Roles, Projects, and Company Space 2h Automatic meet…" at bounding box center [155, 178] width 128 height 294
click at [41, 9] on button "spottedzebra" at bounding box center [25, 10] width 44 height 10
click at [38, 25] on li "Settings" at bounding box center [32, 24] width 54 height 10
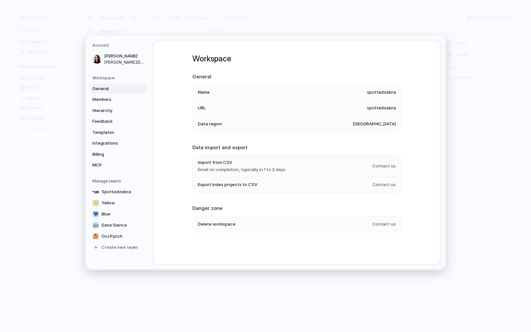
click at [182, 135] on div "Workspace General Name spottedzebra URL spottedzebra Data region [GEOGRAPHIC_DA…" at bounding box center [297, 152] width 286 height 223
click at [109, 121] on span "Feedback" at bounding box center [113, 121] width 42 height 7
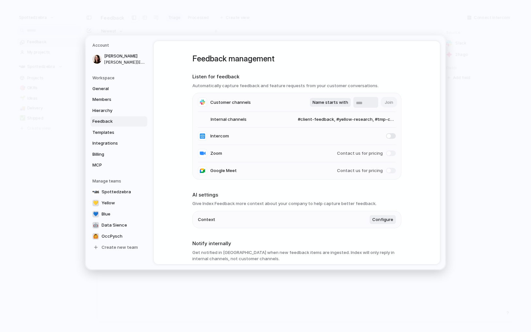
scroll to position [112, 0]
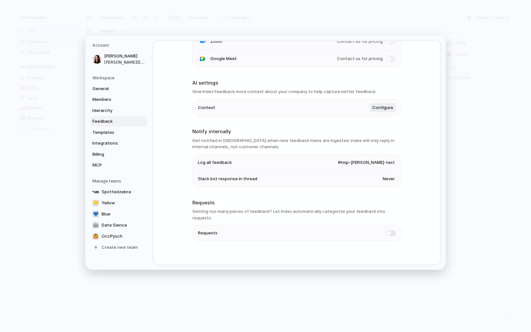
drag, startPoint x: 196, startPoint y: 212, endPoint x: 234, endPoint y: 213, distance: 38.2
click at [234, 213] on h3 "Getting too many pieces of feedback? Let Index automatically categorize your fe…" at bounding box center [296, 215] width 209 height 13
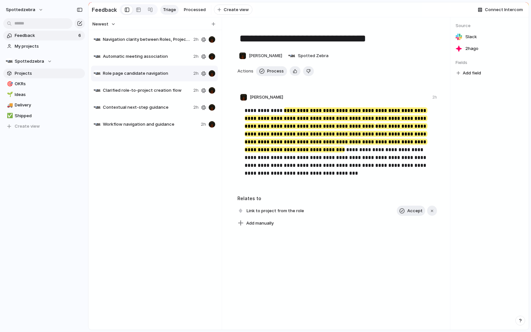
click at [26, 76] on span "Projects" at bounding box center [49, 73] width 68 height 7
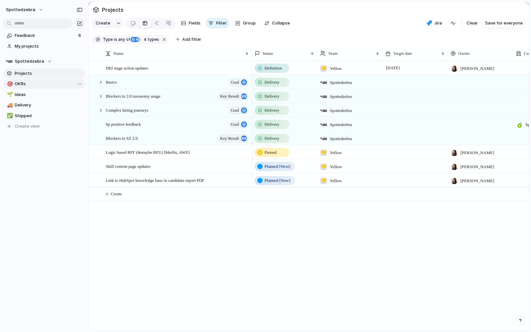
click at [25, 83] on span "OKRs" at bounding box center [49, 84] width 68 height 7
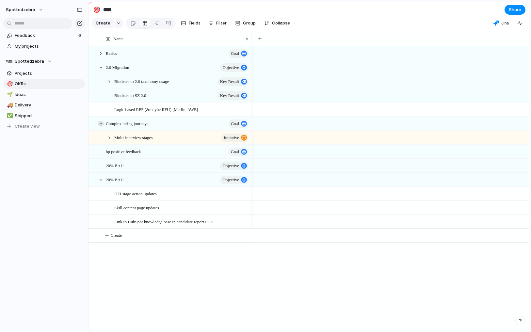
click at [101, 127] on div at bounding box center [101, 124] width 6 height 6
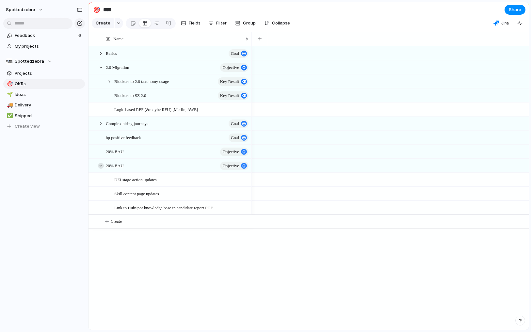
click at [102, 169] on div at bounding box center [101, 166] width 6 height 6
click at [102, 71] on div at bounding box center [101, 68] width 6 height 6
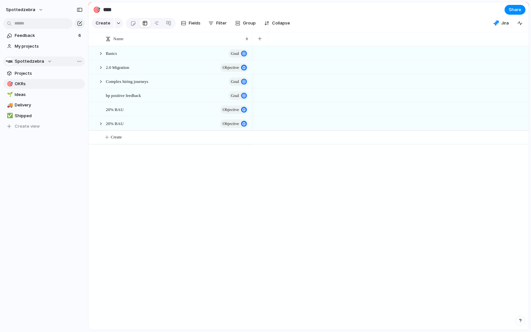
click at [32, 63] on span "Spottedzebra" at bounding box center [29, 61] width 29 height 7
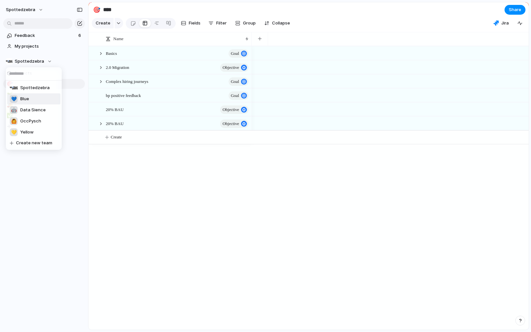
click at [40, 60] on div "Spottedzebra 💙 Blue 🤖 Data Sience 🙆 OccPysch 💛 Yellow Create new team" at bounding box center [265, 166] width 531 height 332
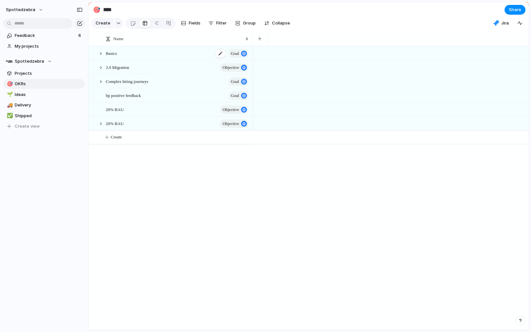
click at [112, 57] on span "Basics" at bounding box center [111, 53] width 11 height 8
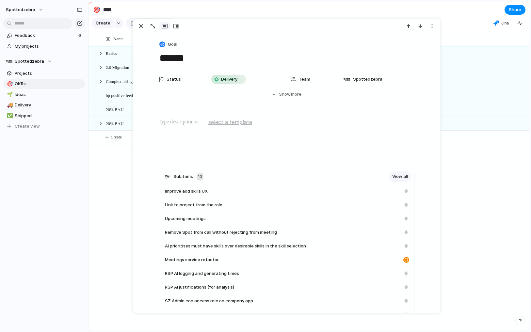
click at [110, 57] on span "Basics" at bounding box center [111, 53] width 11 height 8
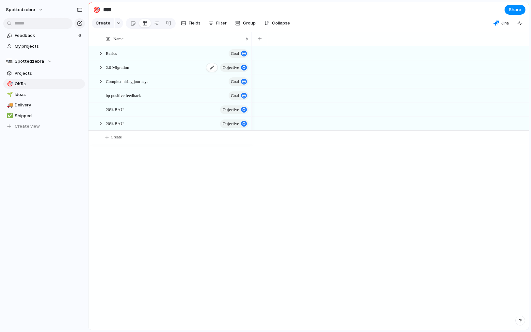
click at [109, 71] on span "2.0 Migration" at bounding box center [118, 67] width 24 height 8
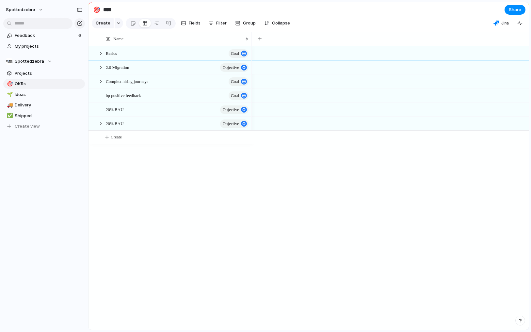
click at [106, 192] on div "Basics Goal Complex hiring journeys Goal bp positive feedback Goal 2.0 Migratio…" at bounding box center [309, 188] width 441 height 284
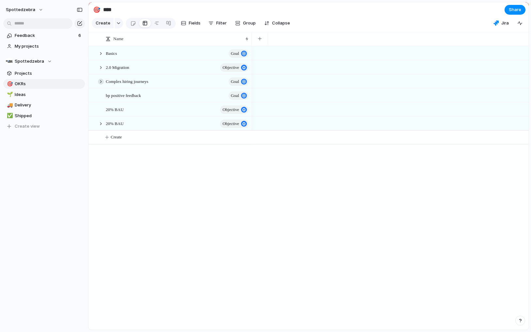
click at [100, 85] on div at bounding box center [101, 82] width 6 height 6
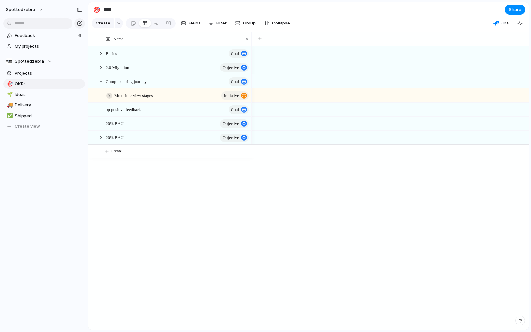
click at [110, 99] on div at bounding box center [110, 96] width 6 height 6
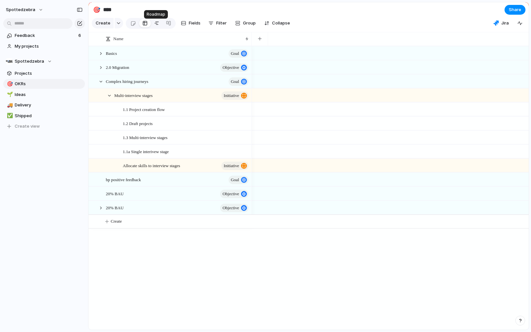
click at [154, 25] on div at bounding box center [156, 23] width 5 height 10
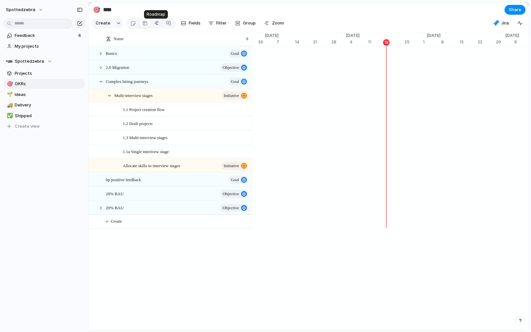
scroll to position [0, 2776]
click at [169, 27] on div at bounding box center [168, 23] width 5 height 10
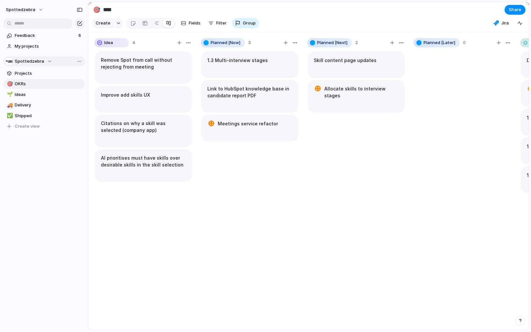
click at [46, 61] on div "Spottedzebra" at bounding box center [29, 61] width 46 height 7
click at [35, 128] on li "💛 Yellow" at bounding box center [33, 132] width 53 height 11
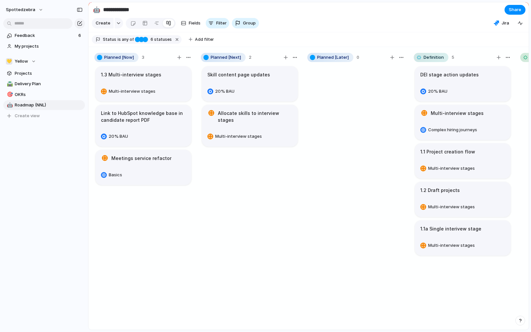
click at [34, 166] on div "Feedback 6 My projects 💛 Yellow Projects 🛣️ Delivery Plan 🎯 OKRs 🤖 Roadmap (NNL…" at bounding box center [44, 87] width 88 height 174
click at [24, 148] on div "Feedback 6 My projects 💛 Yellow Projects 🛣️ Delivery Plan 🎯 OKRs 🤖 Roadmap (NNL…" at bounding box center [44, 87] width 88 height 174
click at [29, 83] on span "Delivery Plan" at bounding box center [49, 84] width 68 height 7
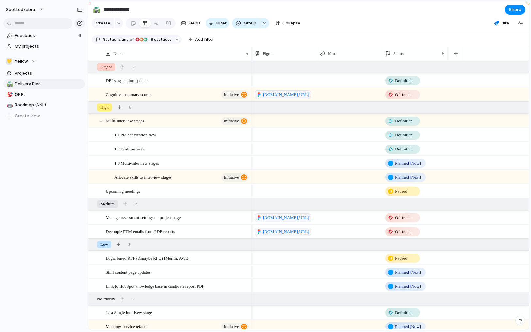
click at [21, 165] on div "Feedback 6 My projects 💛 Yellow Projects 🛣️ Delivery Plan 🎯 OKRs 🤖 Roadmap (NNL…" at bounding box center [44, 87] width 88 height 174
click at [157, 25] on div at bounding box center [156, 23] width 5 height 10
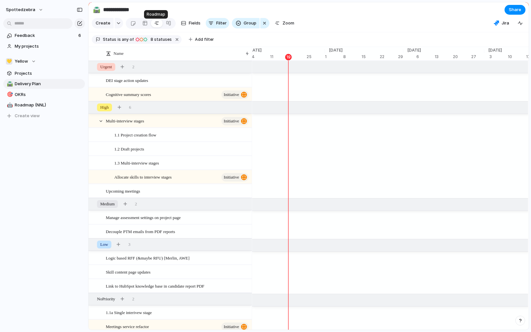
scroll to position [0, 2874]
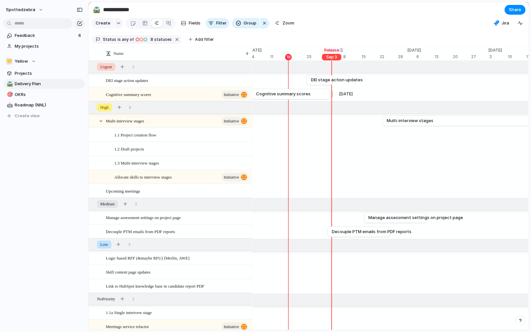
click at [271, 97] on span "Cognitive summary scores" at bounding box center [283, 94] width 55 height 7
click at [272, 97] on span "Cognitive summary scores" at bounding box center [283, 94] width 55 height 7
click at [191, 99] on div "Cognitive summary scores initiative" at bounding box center [178, 94] width 144 height 13
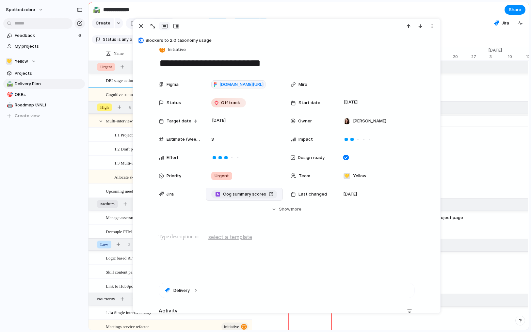
scroll to position [116, 0]
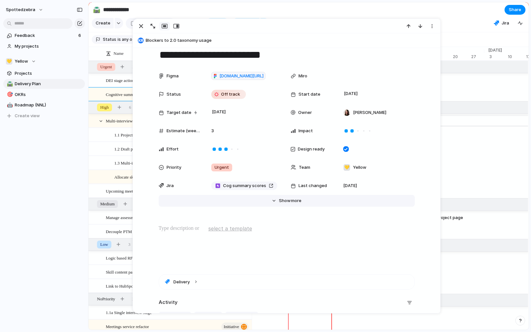
click at [270, 198] on button "Hide Show more" at bounding box center [287, 201] width 256 height 12
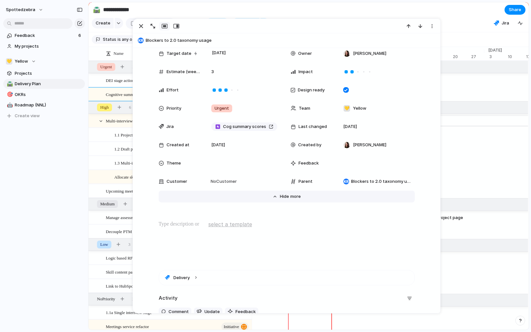
scroll to position [139, 0]
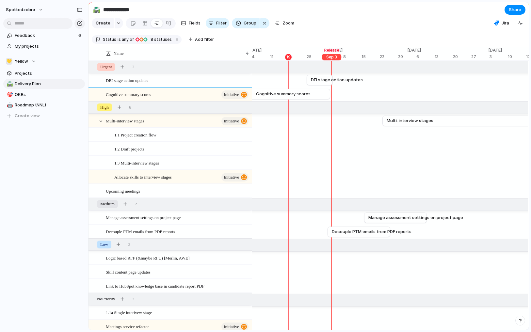
click at [59, 195] on div "spottedzebra Feedback 6 My projects 💛 Yellow Projects 🛣️ Delivery Plan 🎯 OKRs 🤖…" at bounding box center [44, 166] width 88 height 332
click at [28, 106] on span "Roadmap (NNL)" at bounding box center [49, 105] width 68 height 7
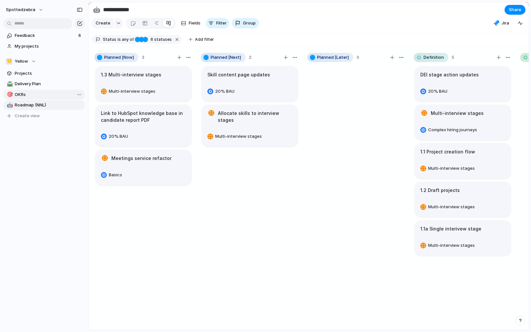
click at [34, 92] on span "OKRs" at bounding box center [49, 95] width 68 height 7
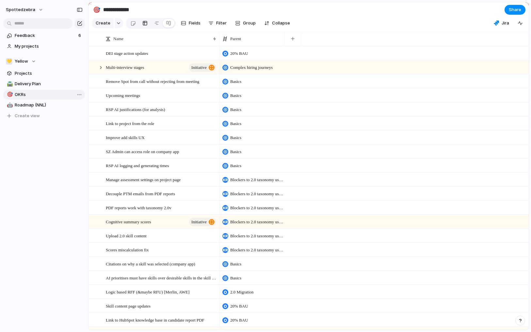
type input "****"
click at [43, 146] on div "Feedback 6 My projects 💛 Yellow Projects 🛣️ Delivery Plan 🎯 OKRs 🤖 Roadmap (NNL…" at bounding box center [44, 87] width 88 height 174
click at [59, 142] on div "Feedback 6 My projects 💛 Yellow Projects 🛣️ Delivery Plan 🎯 OKRs 🤖 Roadmap (NNL…" at bounding box center [44, 87] width 88 height 174
click at [515, 11] on span "Share" at bounding box center [515, 10] width 12 height 7
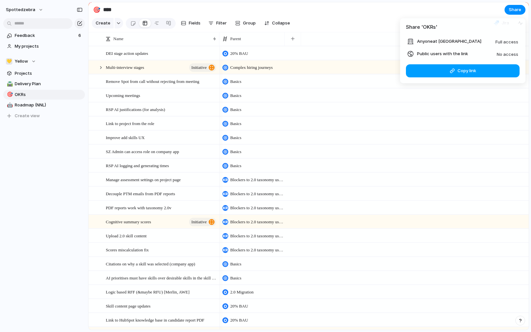
click at [470, 69] on span "Copy link" at bounding box center [467, 71] width 19 height 7
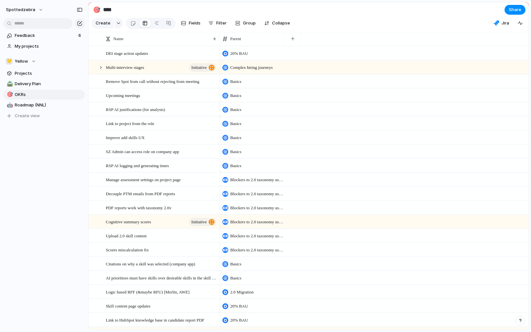
click at [36, 227] on div "Share ' OKRs ' Anyone at Spottedzebra Full access Public users with the link No…" at bounding box center [265, 166] width 531 height 332
click at [36, 227] on div "spottedzebra Feedback 6 My projects 💛 Yellow Projects 🛣️ Delivery Plan 🎯 OKRs 🤖…" at bounding box center [44, 166] width 88 height 332
click at [42, 156] on div "Feedback 6 My projects 💛 Yellow Projects 🛣️ Delivery Plan 🎯 OKRs 🤖 Roadmap (NNL…" at bounding box center [44, 87] width 88 height 174
click at [34, 9] on button "spottedzebra" at bounding box center [25, 10] width 44 height 10
click at [31, 25] on span "Settings" at bounding box center [24, 24] width 18 height 7
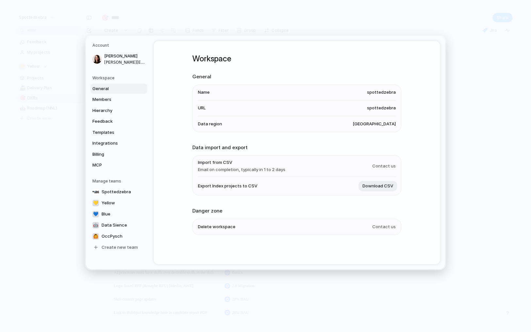
click at [236, 108] on li "URL spottedzebra" at bounding box center [297, 109] width 198 height 16
click at [118, 125] on link "Feedback" at bounding box center [119, 121] width 57 height 10
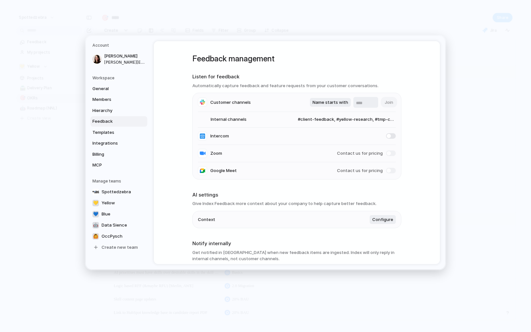
click at [222, 155] on li "Zoom Contact us for pricing" at bounding box center [297, 153] width 198 height 17
click at [221, 186] on div "Feedback management Listen for feedback Automatically capture feedback and feat…" at bounding box center [296, 212] width 209 height 342
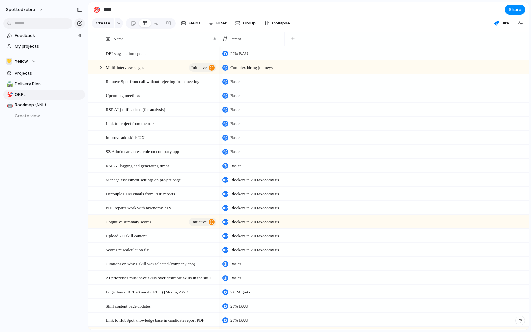
click at [439, 17] on section "🎯 **** Share" at bounding box center [309, 9] width 441 height 15
click at [32, 13] on button "spottedzebra" at bounding box center [25, 10] width 44 height 10
click at [32, 36] on span "Invite members" at bounding box center [30, 35] width 31 height 7
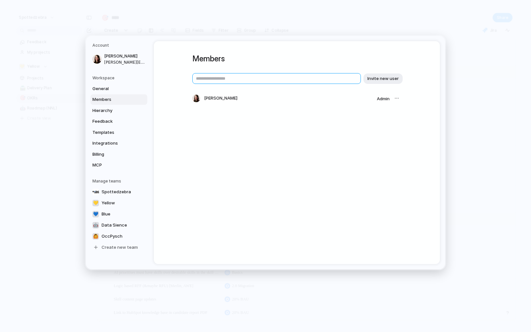
click at [238, 80] on input "text" at bounding box center [276, 78] width 169 height 11
type input "***"
type input "*"
paste input "**********"
drag, startPoint x: 229, startPoint y: 78, endPoint x: 182, endPoint y: 76, distance: 47.1
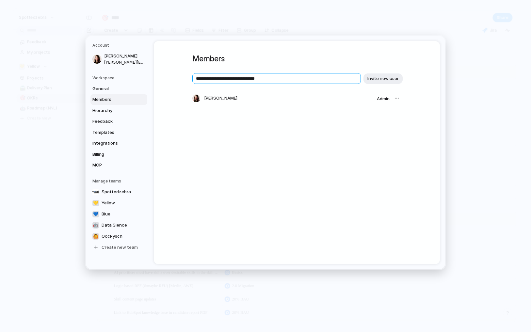
click at [182, 76] on div "**********" at bounding box center [297, 152] width 286 height 223
type input "**********"
click at [392, 78] on span "Invite new user" at bounding box center [383, 78] width 31 height 7
click at [226, 76] on input "text" at bounding box center [276, 78] width 169 height 11
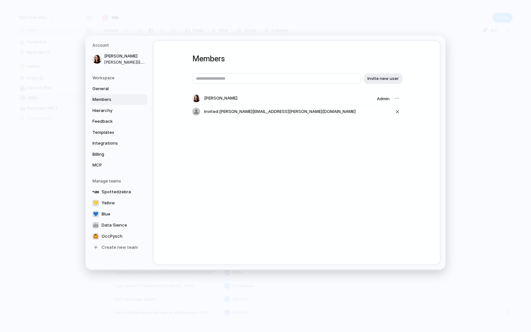
click at [226, 170] on div "Members Invite new user [PERSON_NAME] Admin Invited: [PERSON_NAME][EMAIL_ADDRES…" at bounding box center [297, 152] width 286 height 223
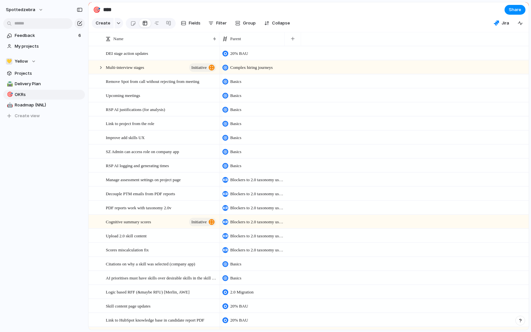
click at [56, 155] on div "Feedback 6 My projects 💛 Yellow Projects 🛣️ Delivery Plan 🎯 OKRs 🤖 Roadmap (NNL…" at bounding box center [44, 87] width 88 height 174
click at [23, 146] on div "Feedback 6 My projects 💛 Yellow Projects 🛣️ Delivery Plan 🎯 OKRs 🤖 Roadmap (NNL…" at bounding box center [44, 87] width 88 height 174
click at [20, 146] on div "Feedback 6 My projects 💛 Yellow Projects 🛣️ Delivery Plan 🎯 OKRs 🤖 Roadmap (NNL…" at bounding box center [44, 87] width 88 height 174
click at [19, 146] on div "Feedback 6 My projects 💛 Yellow Projects 🛣️ Delivery Plan 🎯 OKRs 🤖 Roadmap (NNL…" at bounding box center [44, 87] width 88 height 174
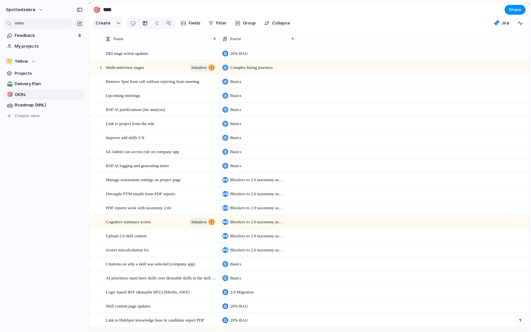
click at [50, 173] on div "Feedback 6 My projects 💛 Yellow Projects 🛣️ Delivery Plan 🎯 OKRs 🤖 Roadmap (NNL…" at bounding box center [44, 87] width 88 height 174
click at [36, 12] on button "spottedzebra" at bounding box center [25, 10] width 44 height 10
click at [37, 32] on span "Invite members" at bounding box center [30, 35] width 31 height 7
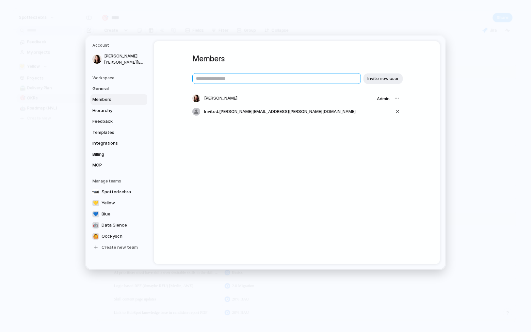
click at [241, 81] on input "text" at bounding box center [276, 78] width 169 height 11
paste input "**********"
type input "**********"
click at [319, 65] on div "**********" at bounding box center [296, 91] width 209 height 101
click at [379, 79] on span "Invite new user" at bounding box center [383, 78] width 31 height 7
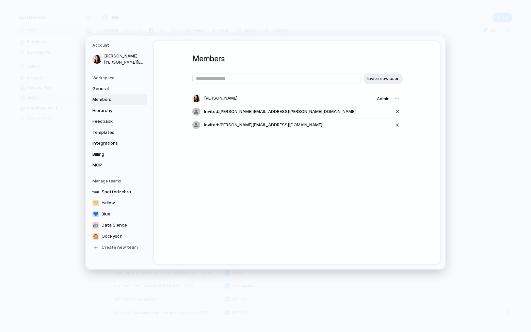
click at [323, 164] on div "Members Invite new user [PERSON_NAME] Admin Invited: [PERSON_NAME][EMAIL_ADDRES…" at bounding box center [297, 152] width 286 height 223
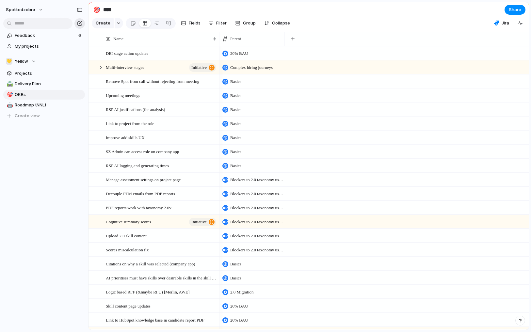
click at [81, 24] on div "button" at bounding box center [79, 23] width 5 height 5
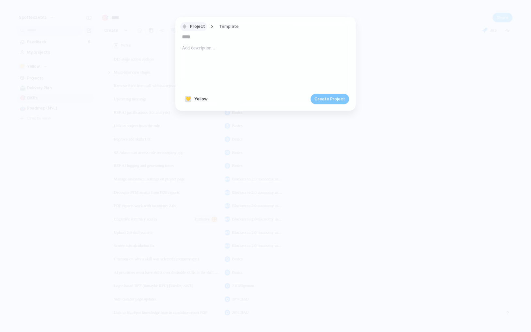
click at [203, 26] on span "Project" at bounding box center [197, 27] width 15 height 7
click at [203, 22] on div "Objective Goal Key result Initiative Project Launch Customize" at bounding box center [265, 166] width 531 height 332
click at [200, 39] on input "text" at bounding box center [265, 37] width 167 height 10
type input "**********"
click at [200, 53] on div at bounding box center [265, 66] width 167 height 44
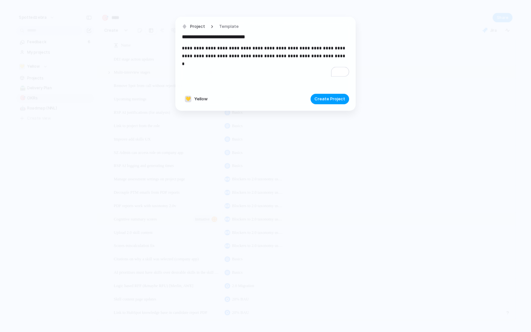
click at [330, 98] on span "Create Project" at bounding box center [330, 99] width 31 height 7
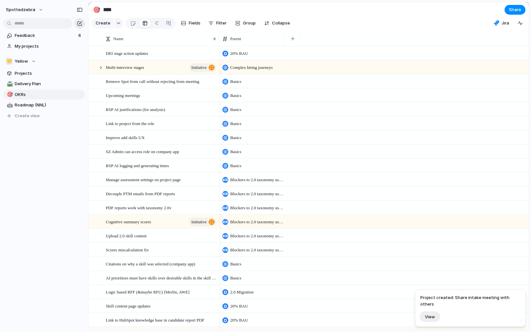
click at [80, 23] on div "button" at bounding box center [79, 23] width 5 height 5
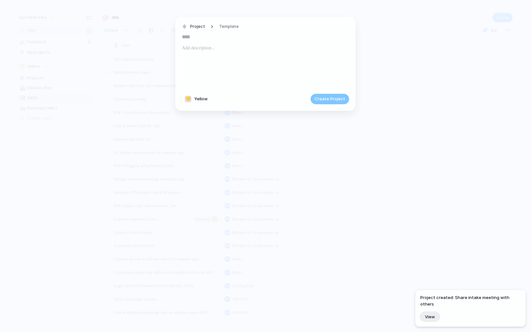
click at [198, 38] on input "text" at bounding box center [265, 37] width 167 height 10
click at [198, 62] on div at bounding box center [265, 66] width 167 height 44
click at [191, 36] on input "text" at bounding box center [265, 37] width 167 height 10
type input "**********"
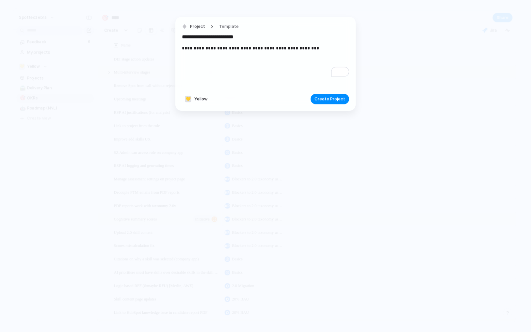
click at [201, 49] on p "**********" at bounding box center [265, 48] width 167 height 8
click at [242, 49] on p "**********" at bounding box center [265, 48] width 167 height 8
click at [249, 51] on p "**********" at bounding box center [265, 48] width 167 height 8
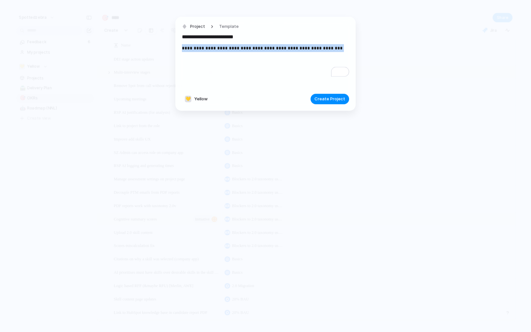
click at [249, 51] on p "**********" at bounding box center [265, 48] width 167 height 8
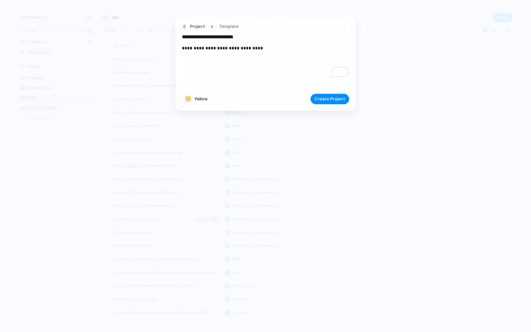
click at [235, 48] on p "**********" at bounding box center [265, 48] width 167 height 8
click at [316, 47] on p "**********" at bounding box center [265, 48] width 167 height 8
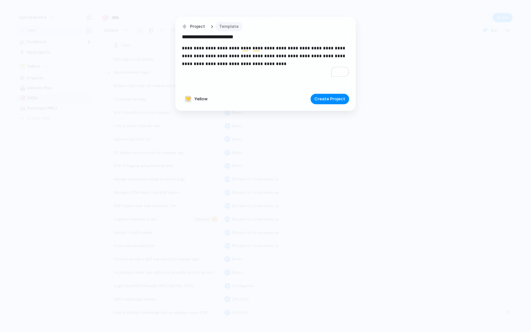
click at [232, 27] on span "Template" at bounding box center [229, 27] width 20 height 7
click at [300, 43] on div "Project" at bounding box center [265, 166] width 531 height 332
click at [332, 98] on span "Create Project" at bounding box center [330, 99] width 31 height 7
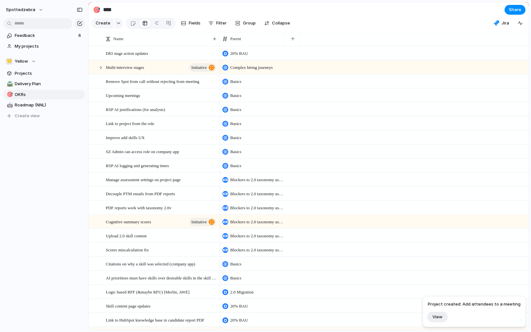
scroll to position [58, 0]
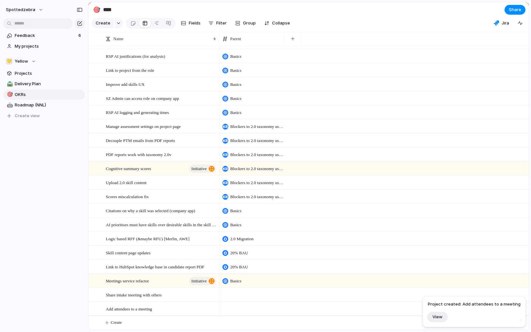
click at [239, 292] on div at bounding box center [252, 294] width 65 height 13
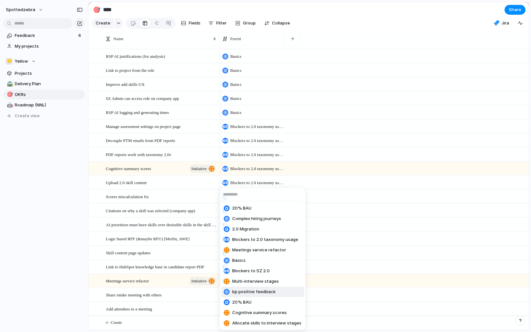
click at [198, 296] on div "20% BAU Complex hiring journeys 2.0 Migration Blockers to 2.0 taxonomy usage Me…" at bounding box center [265, 166] width 531 height 332
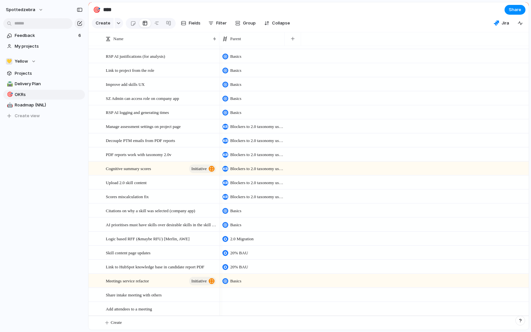
click at [228, 295] on div at bounding box center [252, 294] width 65 height 13
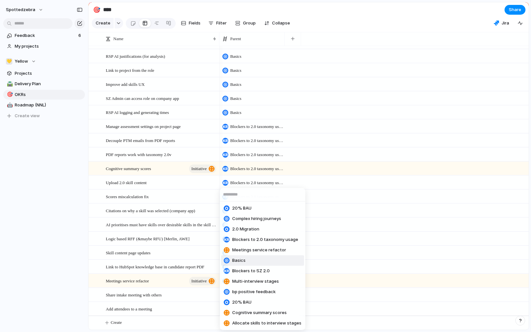
click at [238, 262] on span "Basics" at bounding box center [238, 261] width 13 height 7
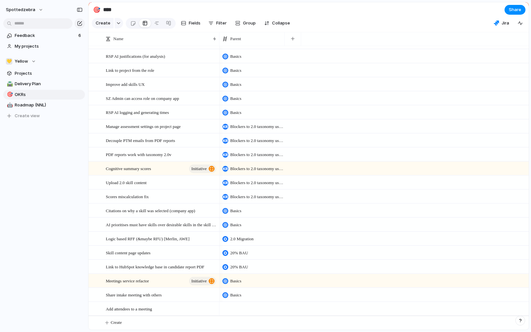
click at [235, 311] on div at bounding box center [252, 308] width 65 height 13
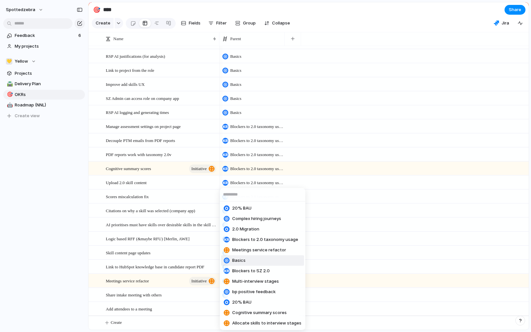
click at [243, 260] on span "Basics" at bounding box center [238, 261] width 13 height 7
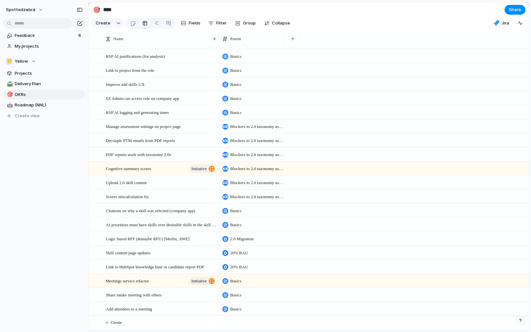
click at [248, 299] on div "Basics" at bounding box center [252, 294] width 65 height 13
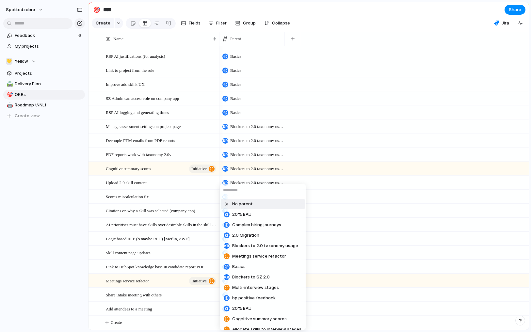
click at [244, 203] on span "No parent" at bounding box center [242, 204] width 21 height 7
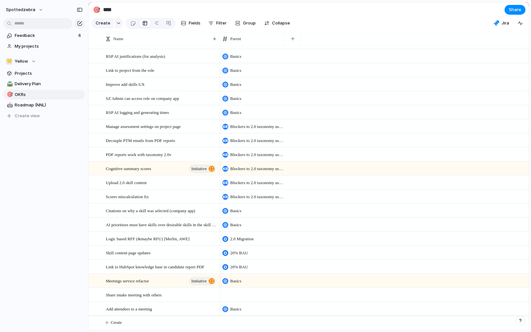
click at [246, 310] on div "Basics" at bounding box center [252, 308] width 65 height 10
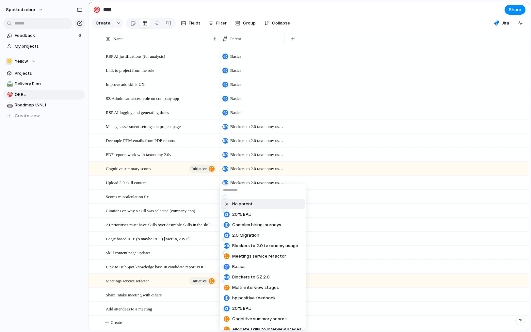
click at [247, 205] on span "No parent" at bounding box center [242, 204] width 21 height 7
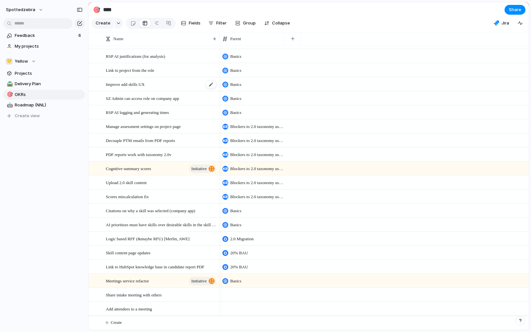
scroll to position [50, 0]
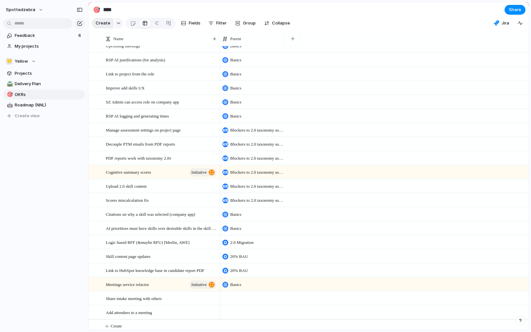
click at [109, 25] on span "Create" at bounding box center [103, 23] width 15 height 7
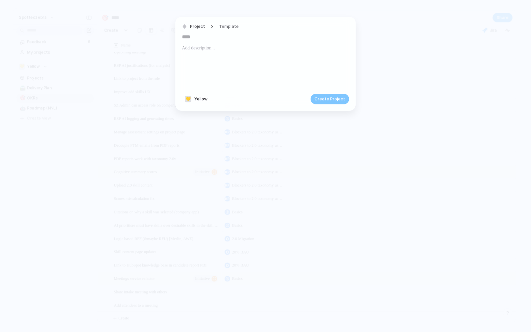
click at [206, 37] on input "text" at bounding box center [265, 37] width 167 height 10
type input "**********"
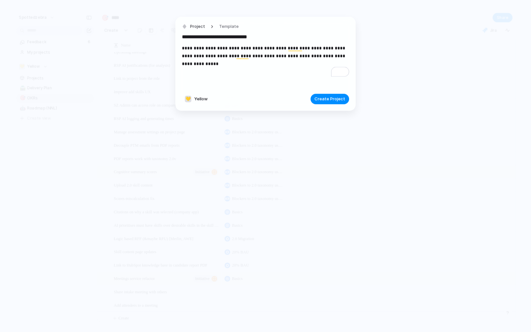
click at [318, 47] on p "**********" at bounding box center [265, 56] width 167 height 24
click at [317, 47] on p "**********" at bounding box center [265, 56] width 167 height 24
click at [335, 100] on span "Create Project" at bounding box center [330, 99] width 31 height 7
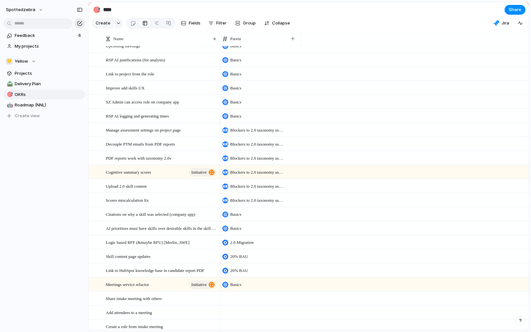
click at [82, 23] on div "button" at bounding box center [79, 23] width 5 height 5
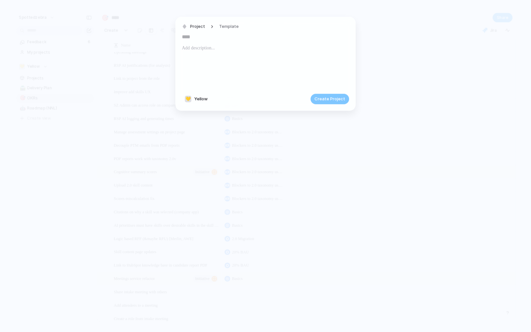
click at [199, 39] on input "text" at bounding box center [265, 37] width 167 height 10
type input "**********"
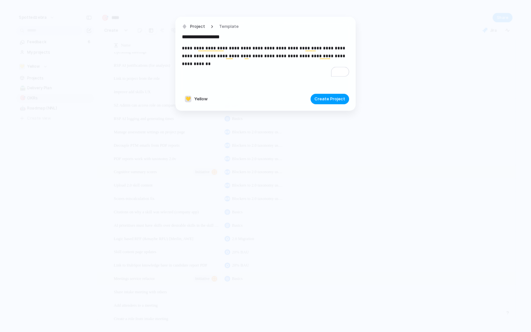
click at [316, 100] on button "Create Project" at bounding box center [330, 99] width 39 height 10
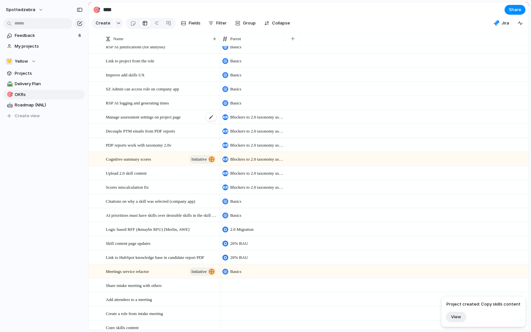
scroll to position [71, 0]
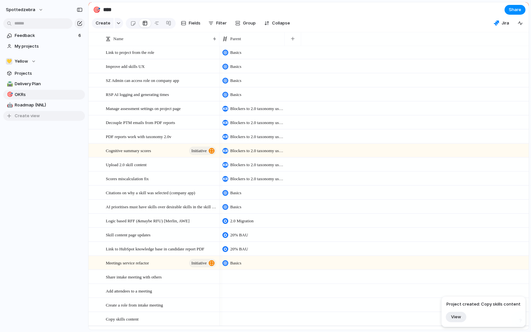
click at [29, 116] on span "Create view" at bounding box center [27, 116] width 25 height 7
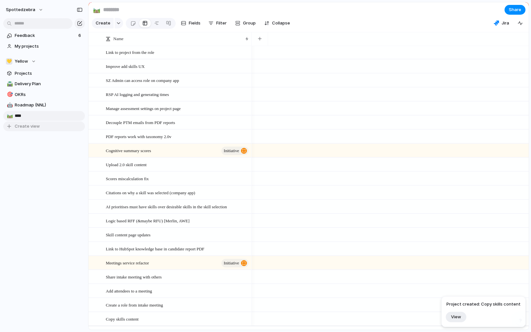
type input "*****"
click at [11, 115] on div "🛤️" at bounding box center [9, 116] width 5 height 8
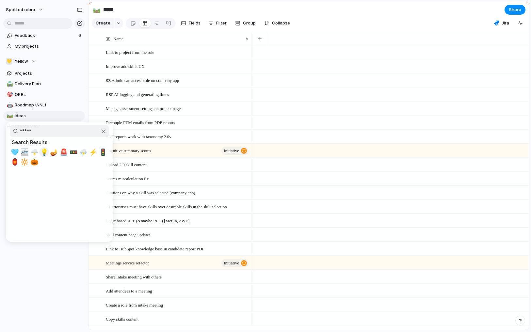
type input "*****"
click at [44, 154] on span "💡" at bounding box center [44, 152] width 8 height 8
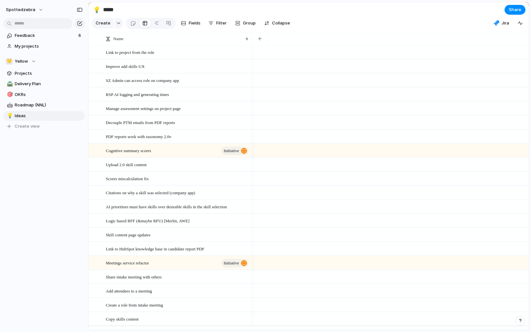
click at [32, 156] on div "Feedback 6 My projects 💛 Yellow Projects 🛣️ Delivery Plan 🎯 OKRs 🤖 Roadmap (NNL…" at bounding box center [44, 92] width 88 height 184
click at [24, 114] on span "Ideas" at bounding box center [49, 116] width 68 height 7
click at [218, 25] on span "Filter" at bounding box center [221, 23] width 10 height 7
click at [166, 26] on div "Description Start date Target date Owner Impact Effort Design ready Status Them…" at bounding box center [265, 166] width 531 height 332
click at [167, 25] on div at bounding box center [168, 23] width 5 height 10
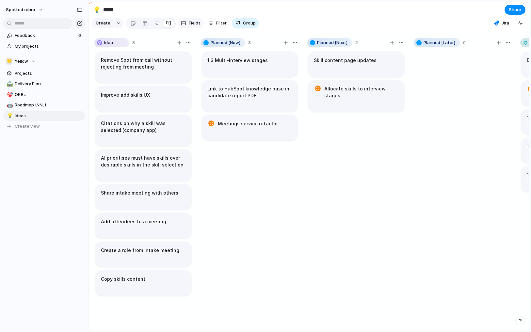
click at [196, 25] on span "Fields" at bounding box center [195, 23] width 12 height 7
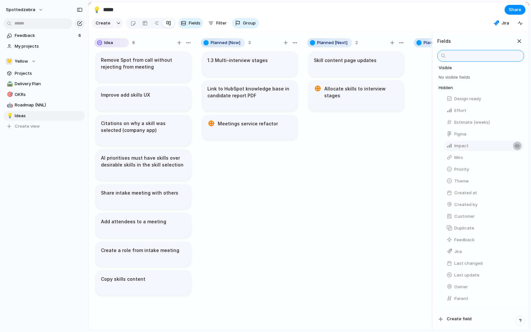
scroll to position [13, 0]
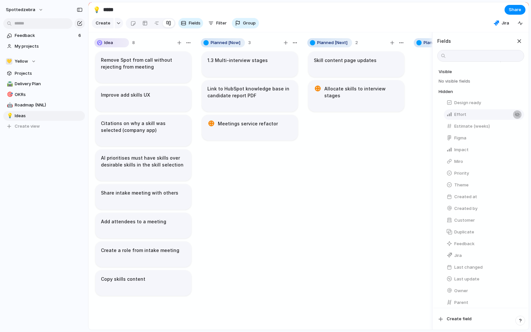
click at [515, 117] on div "button" at bounding box center [517, 114] width 5 height 5
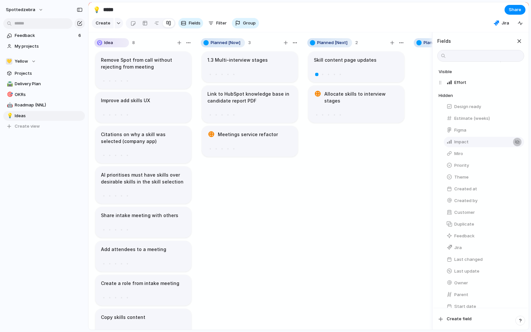
click at [515, 145] on div "button" at bounding box center [517, 142] width 5 height 5
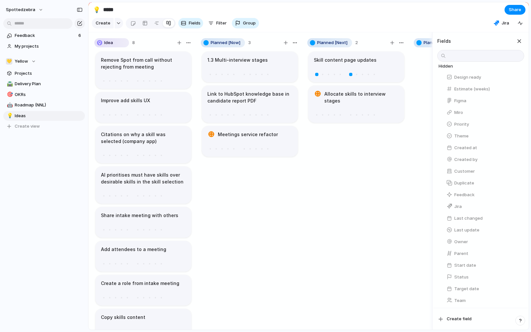
scroll to position [58, 0]
click at [515, 253] on div "button" at bounding box center [517, 251] width 5 height 5
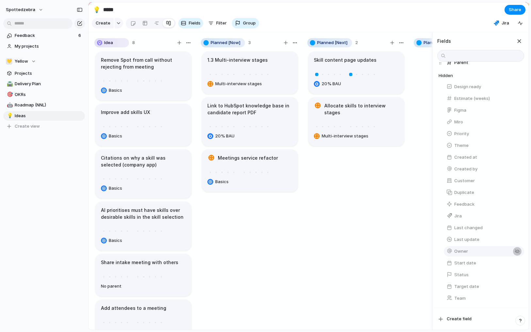
scroll to position [61, 0]
click at [220, 26] on span "Filter" at bounding box center [221, 23] width 10 height 7
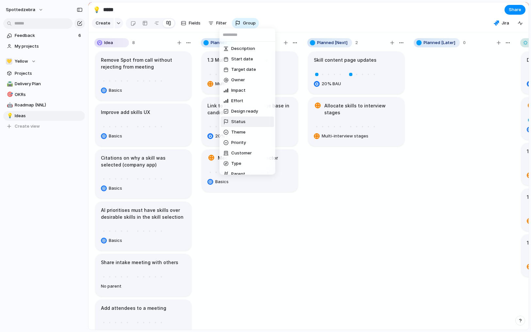
click at [244, 124] on li "Status" at bounding box center [247, 122] width 53 height 10
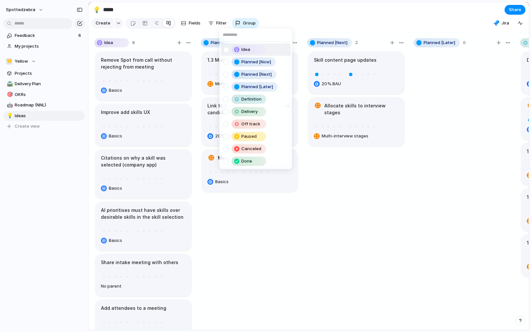
click at [244, 50] on span "Idea" at bounding box center [246, 49] width 9 height 7
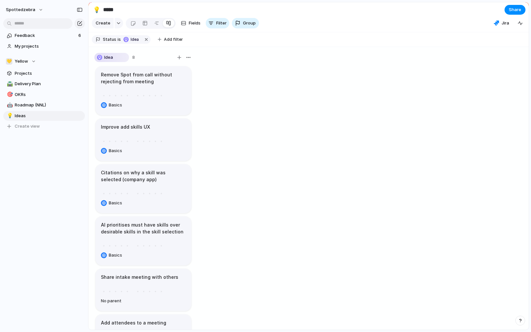
click at [323, 178] on div "Idea Planned [Now] Planned [Next] Planned [Later] Definition Delivery Off track…" at bounding box center [265, 166] width 531 height 332
click at [249, 26] on span "Group" at bounding box center [249, 23] width 13 height 7
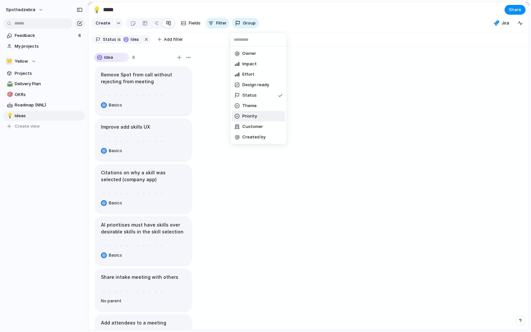
click at [259, 117] on li "Priority" at bounding box center [258, 116] width 53 height 10
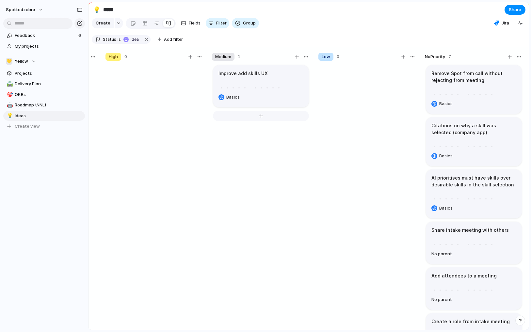
scroll to position [0, 95]
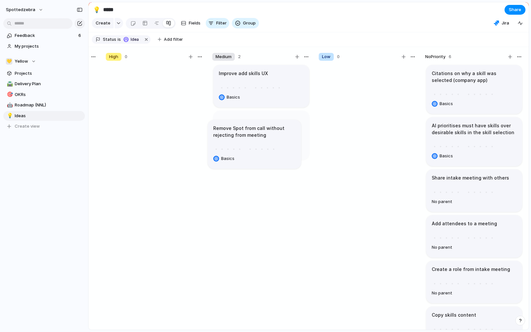
drag, startPoint x: 462, startPoint y: 88, endPoint x: 243, endPoint y: 138, distance: 224.3
click at [246, 28] on button "Group" at bounding box center [245, 23] width 27 height 10
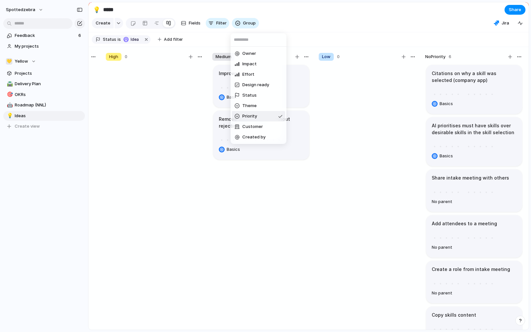
click at [254, 117] on span "Priority" at bounding box center [249, 116] width 15 height 7
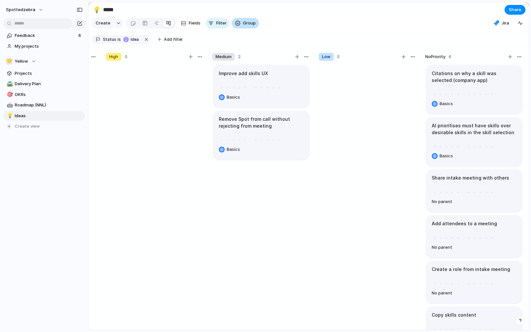
click at [253, 26] on span "Group" at bounding box center [249, 23] width 13 height 7
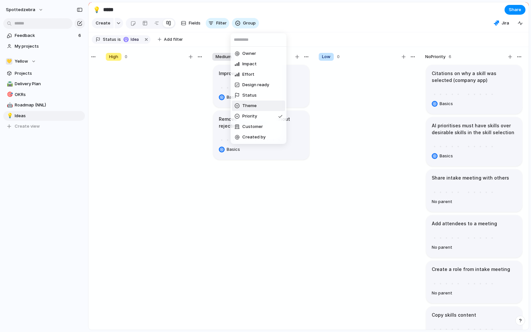
click at [254, 106] on span "Theme" at bounding box center [249, 106] width 14 height 7
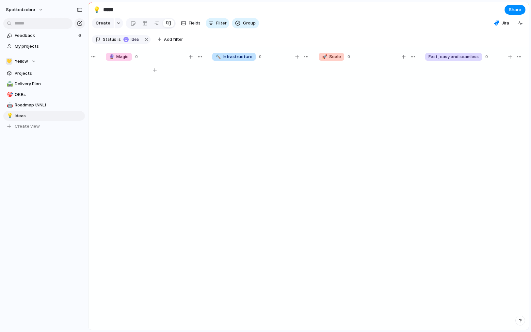
click at [123, 60] on span "🔮 Magic" at bounding box center [119, 57] width 20 height 7
click at [125, 60] on span "🔮 Magic" at bounding box center [119, 57] width 20 height 7
click at [203, 61] on button "button" at bounding box center [200, 57] width 8 height 8
click at [202, 61] on div "Change color" at bounding box center [265, 166] width 531 height 332
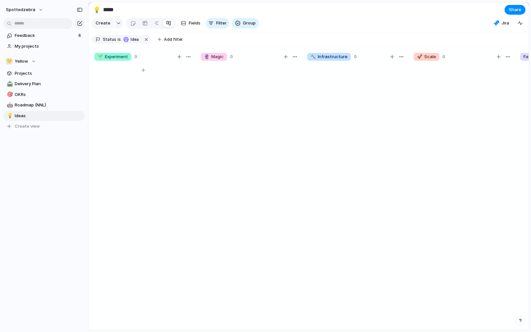
click at [181, 92] on div at bounding box center [143, 200] width 98 height 272
